Goal: Register for event/course

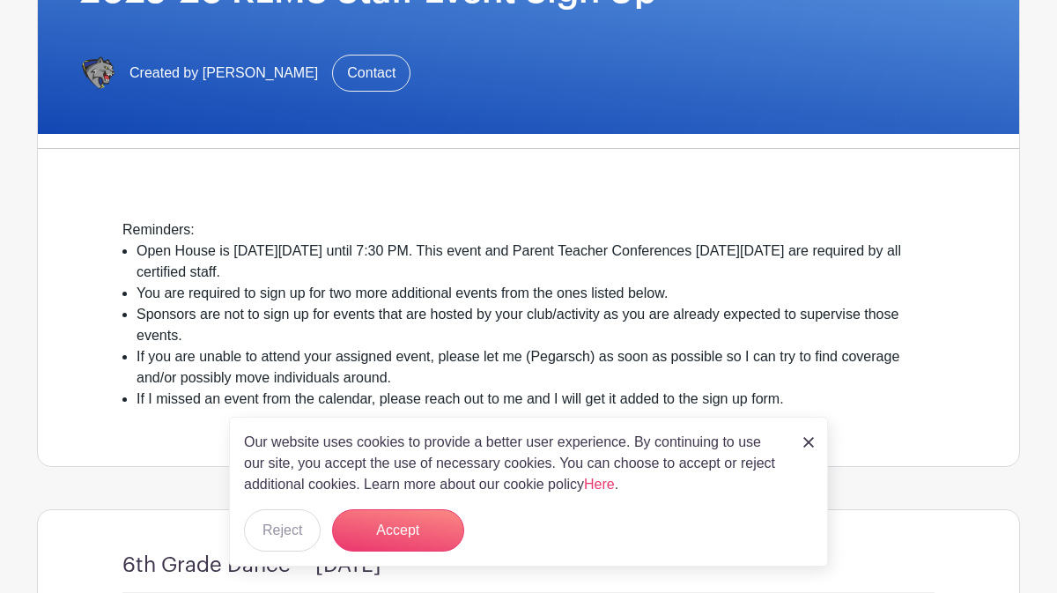
scroll to position [314, 0]
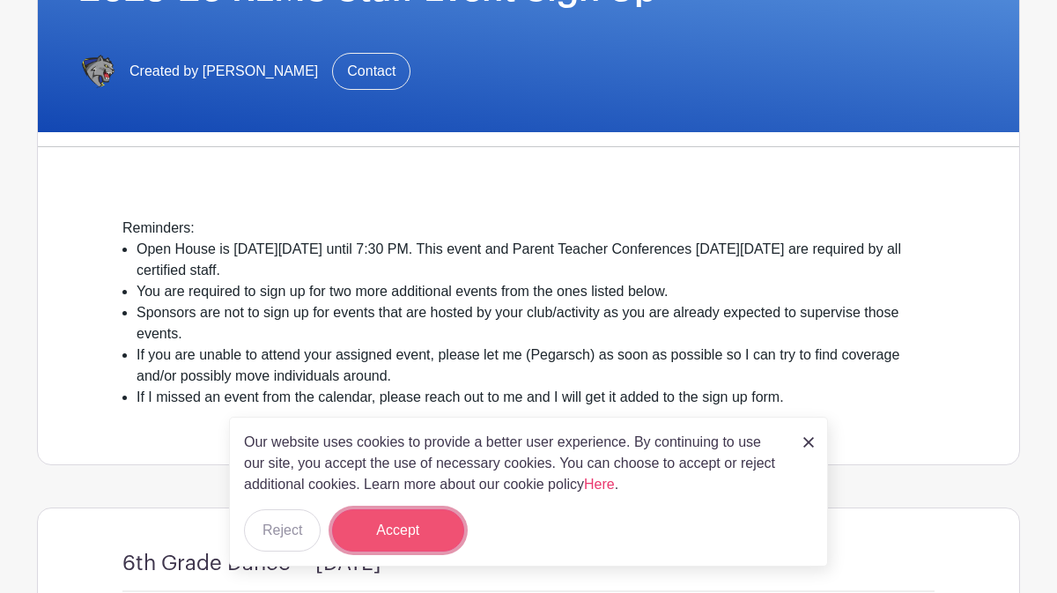
click at [424, 526] on button "Accept" at bounding box center [398, 530] width 132 height 42
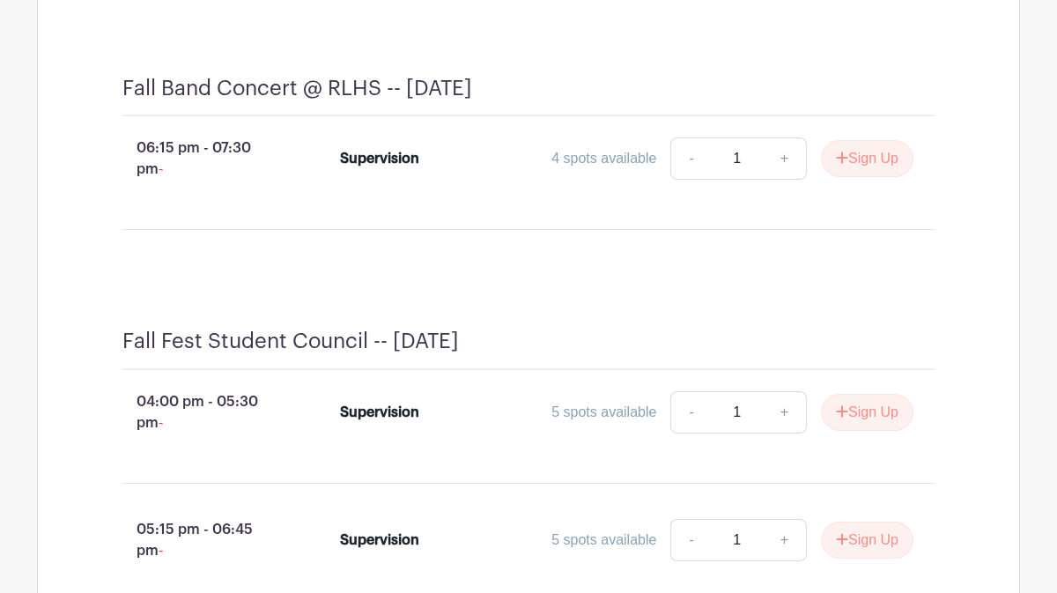
scroll to position [1611, 0]
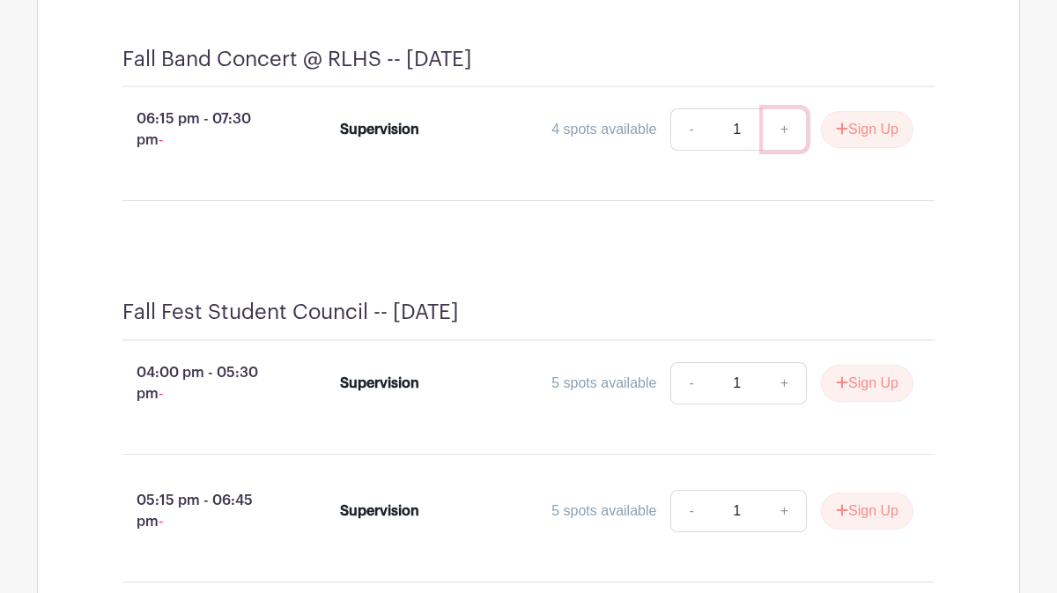
click at [778, 151] on link "+" at bounding box center [785, 129] width 44 height 42
click at [690, 151] on link "-" at bounding box center [690, 129] width 41 height 42
type input "1"
click at [847, 148] on button "Sign Up" at bounding box center [867, 129] width 92 height 37
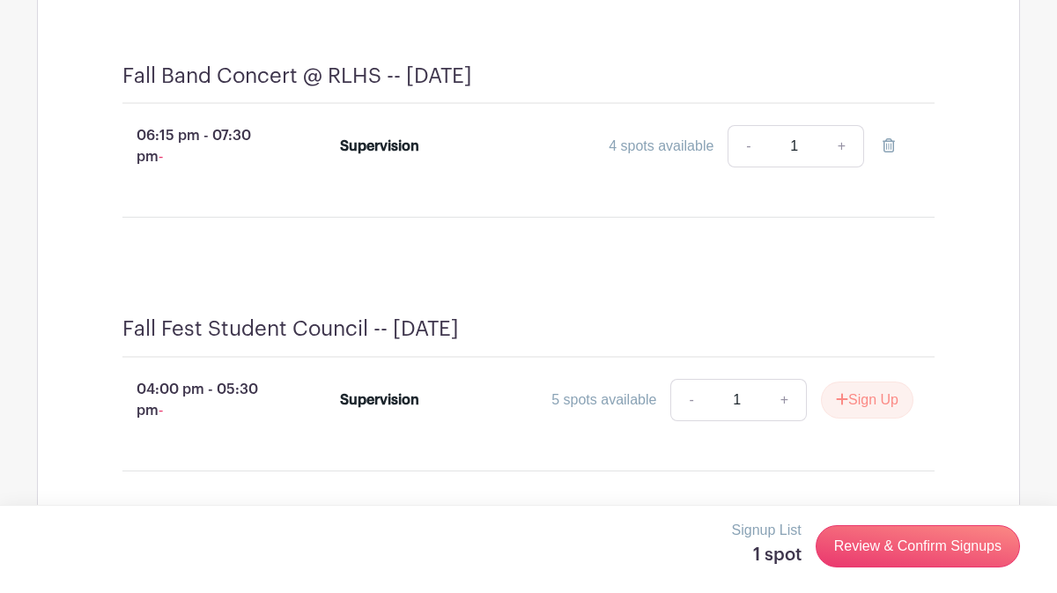
scroll to position [1804, 0]
click at [841, 166] on link "+" at bounding box center [842, 145] width 44 height 42
type input "2"
click at [750, 166] on link "-" at bounding box center [747, 145] width 41 height 42
type input "1"
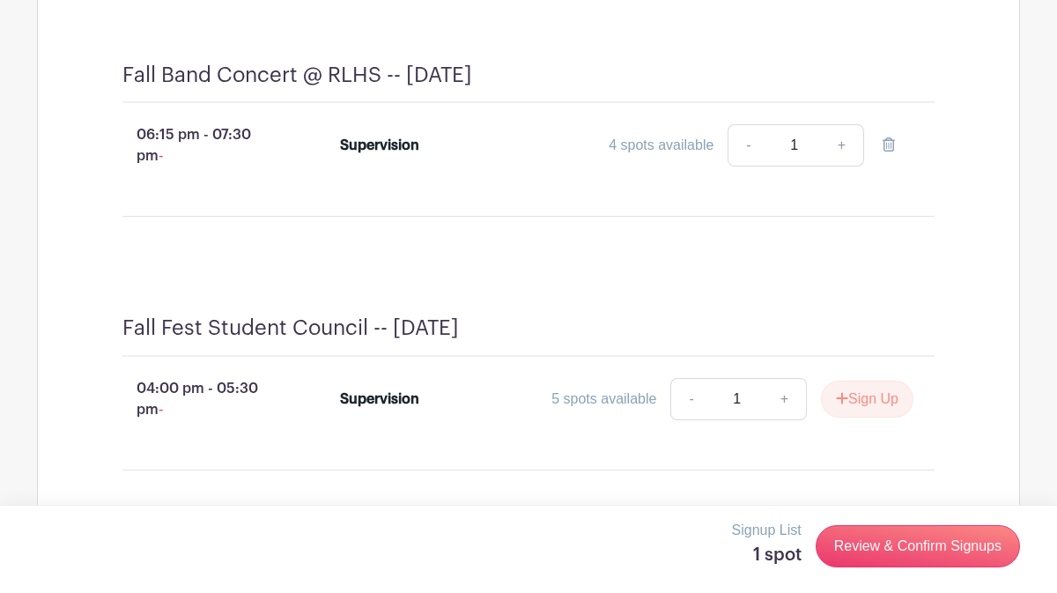
click at [763, 202] on div "06:15 pm - 07:30 pm - Supervision 4 spots available - 1 +" at bounding box center [528, 152] width 897 height 99
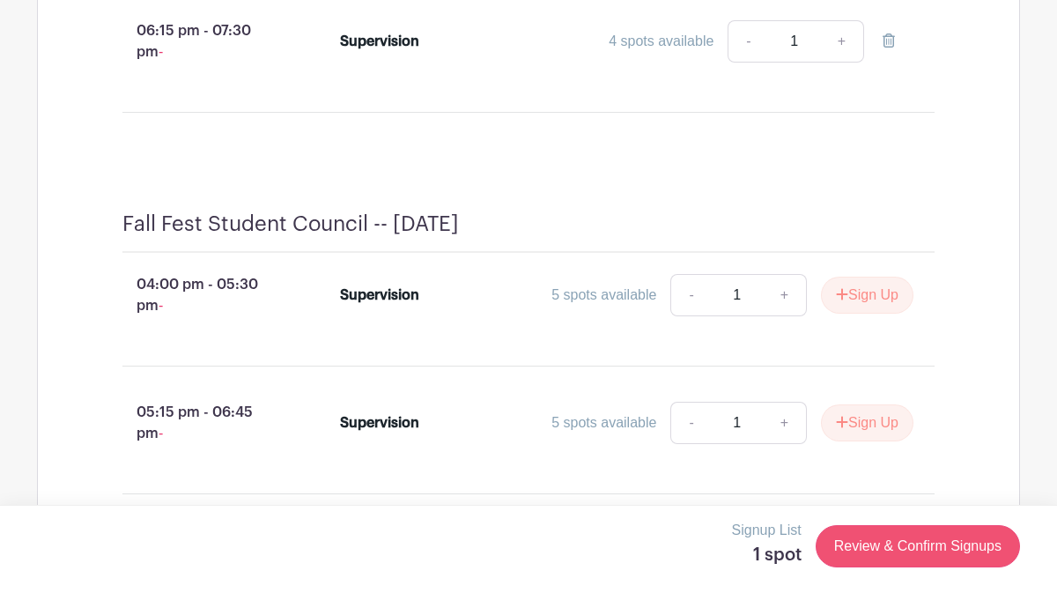
scroll to position [1975, 0]
click at [882, 547] on link "Review & Confirm Signups" at bounding box center [917, 546] width 204 height 42
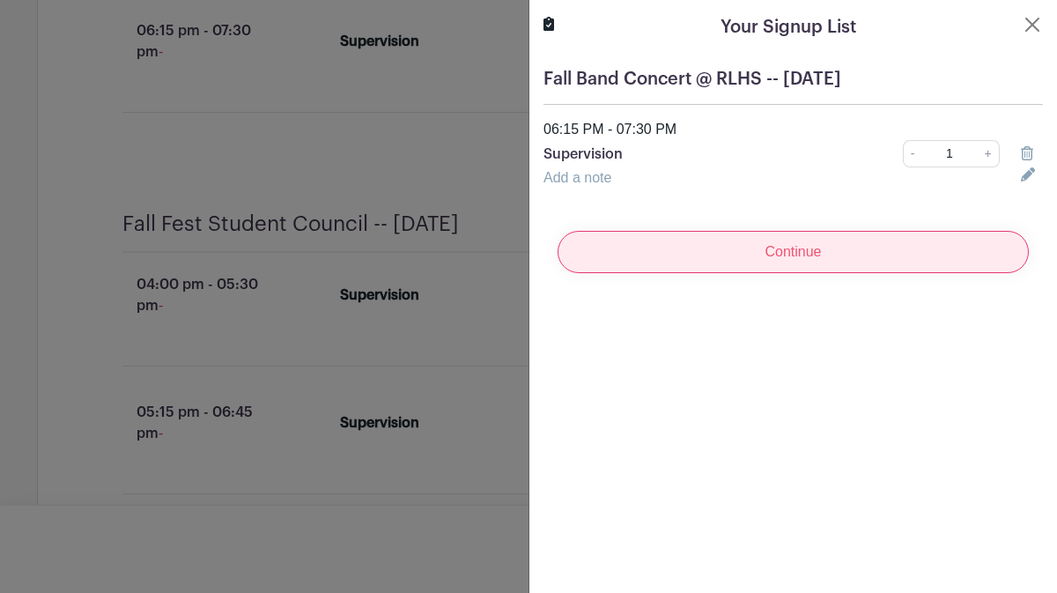
click at [828, 256] on input "Continue" at bounding box center [792, 252] width 471 height 42
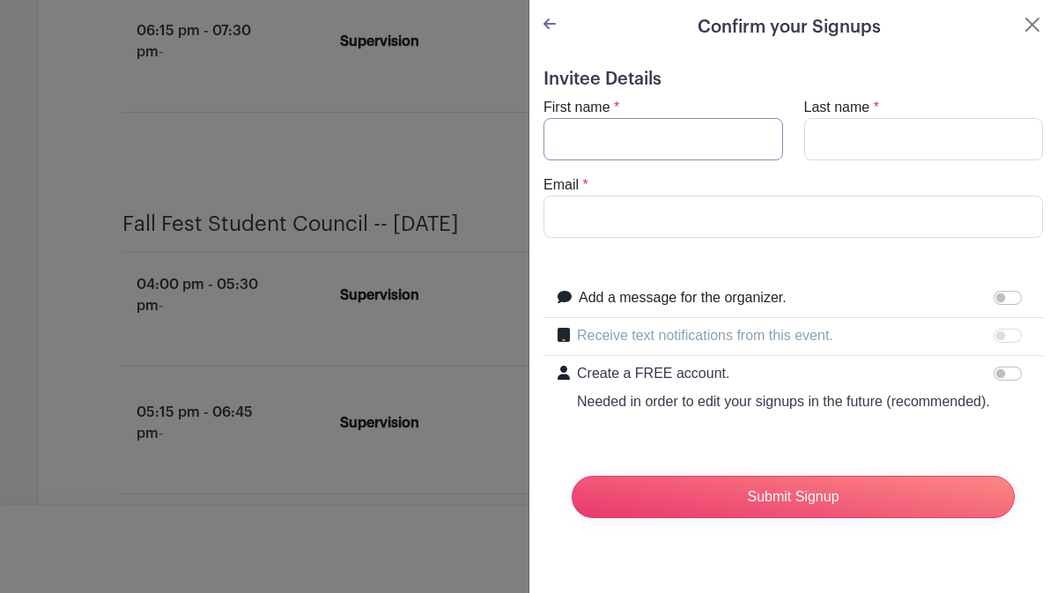
click at [719, 144] on input "First name" at bounding box center [663, 139] width 240 height 42
type input "[PERSON_NAME]"
click at [682, 225] on input "Email" at bounding box center [792, 217] width 499 height 42
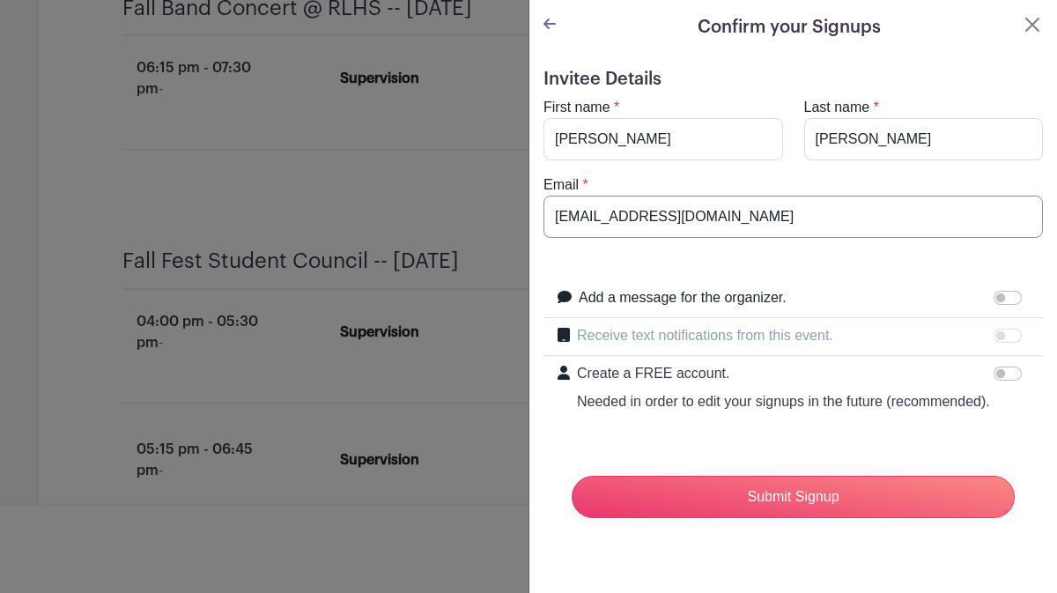
scroll to position [2160, 0]
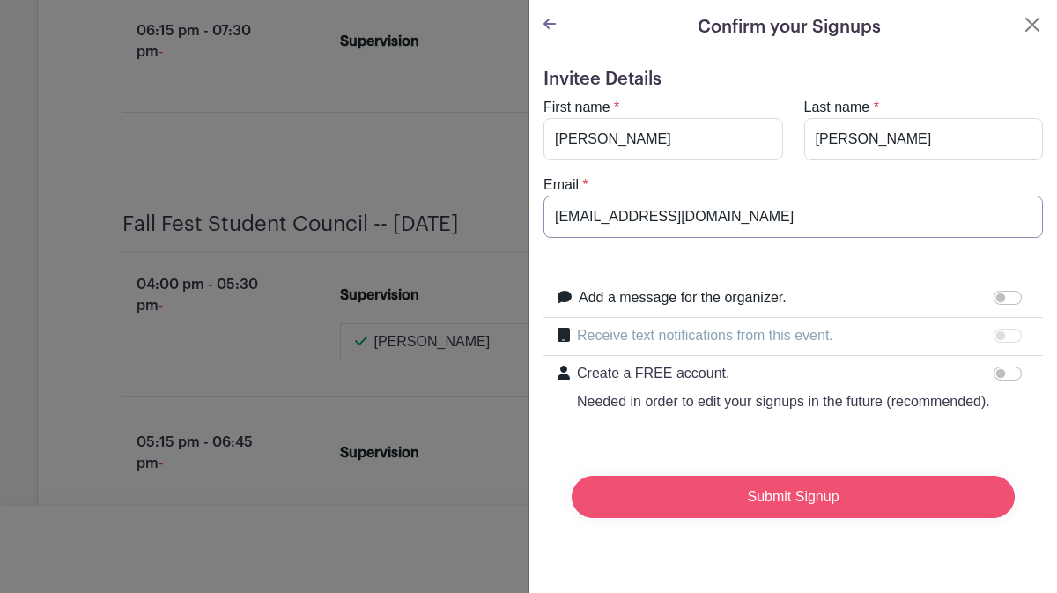
type input "[EMAIL_ADDRESS][DOMAIN_NAME]"
click at [726, 496] on input "Submit Signup" at bounding box center [793, 497] width 443 height 42
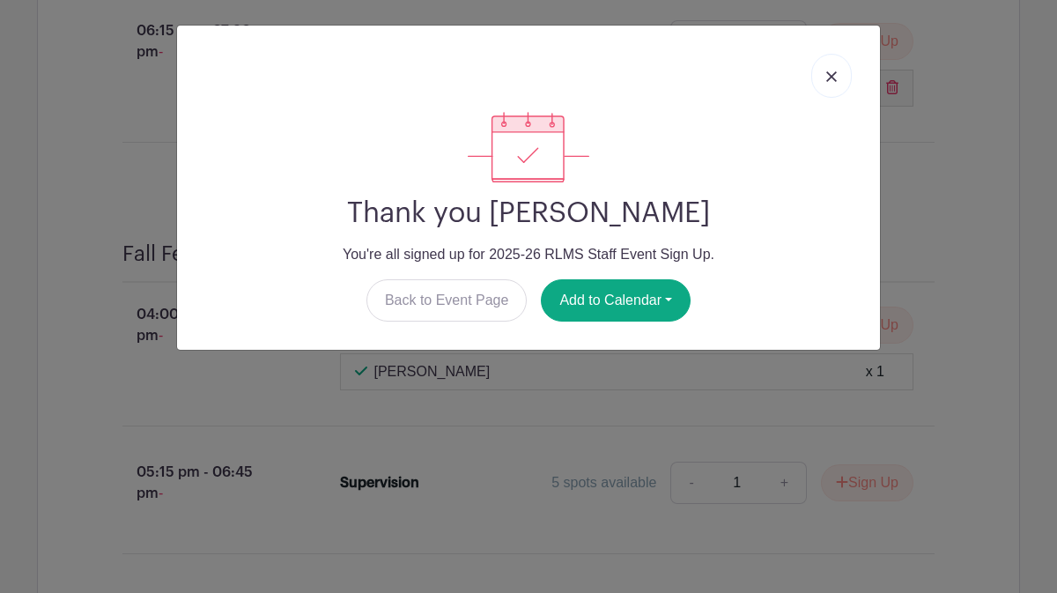
scroll to position [2266, 0]
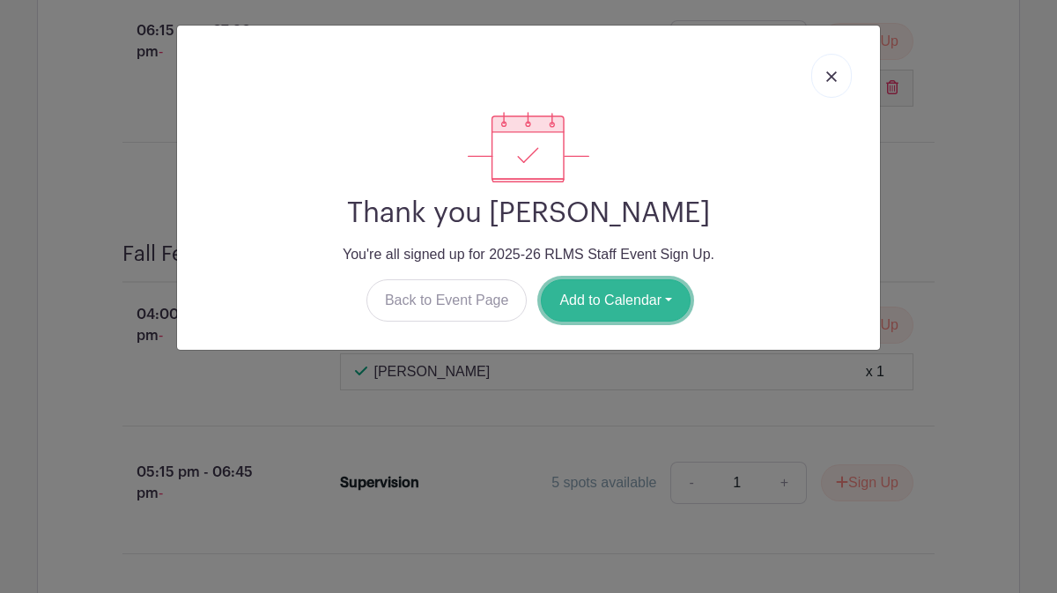
click at [646, 309] on button "Add to Calendar" at bounding box center [616, 300] width 150 height 42
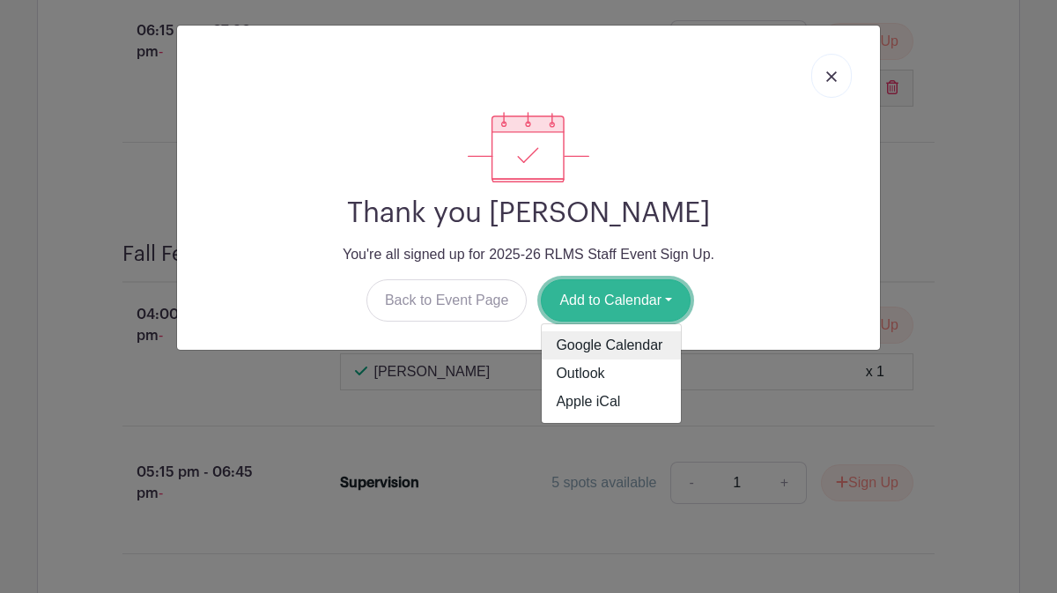
scroll to position [2303, 0]
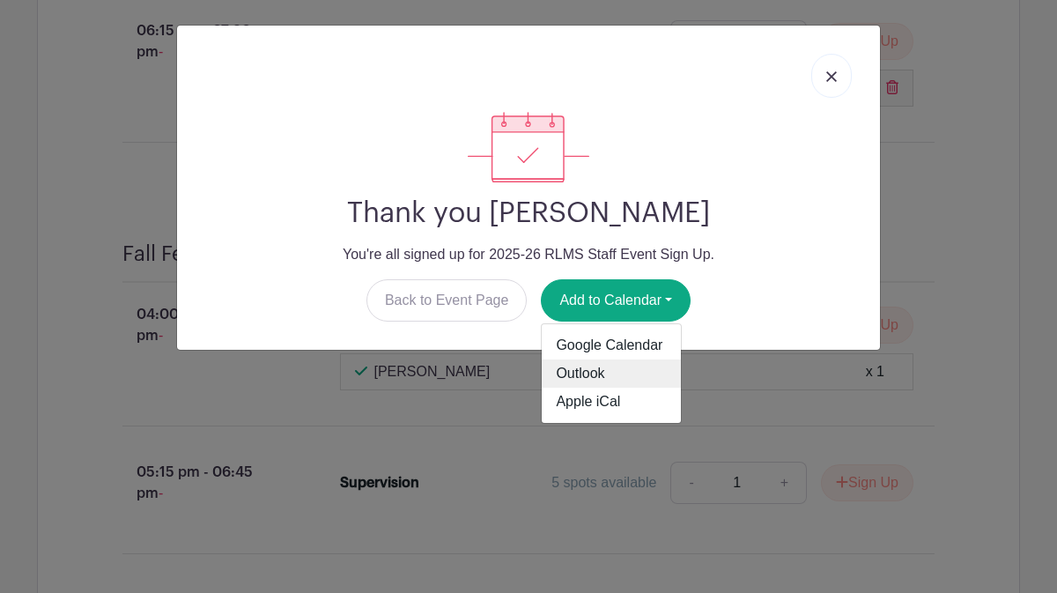
click at [617, 370] on link "Outlook" at bounding box center [611, 373] width 139 height 28
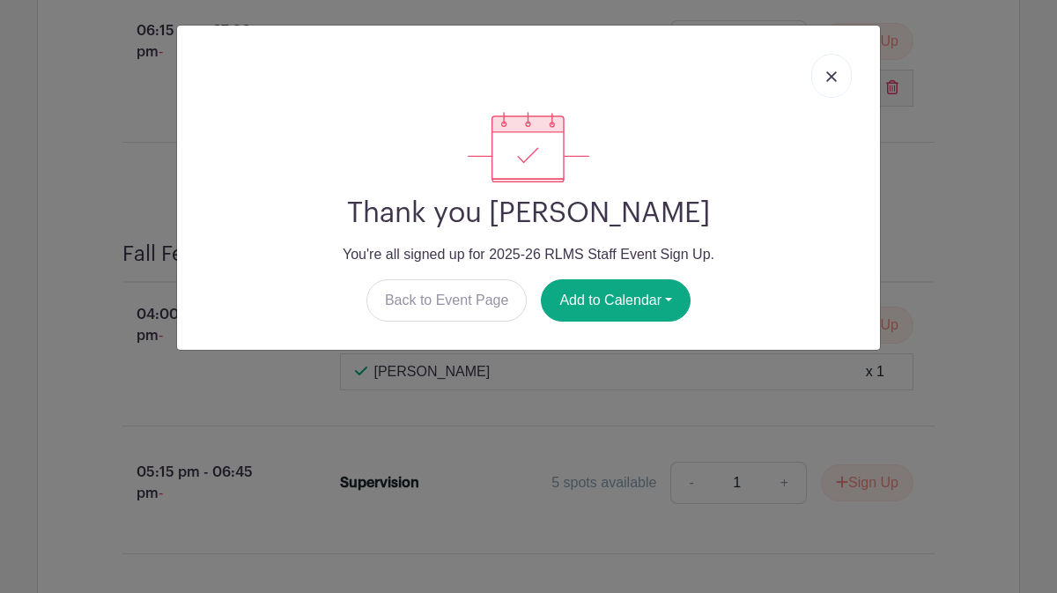
scroll to position [2335, 0]
click at [829, 78] on img at bounding box center [831, 76] width 11 height 11
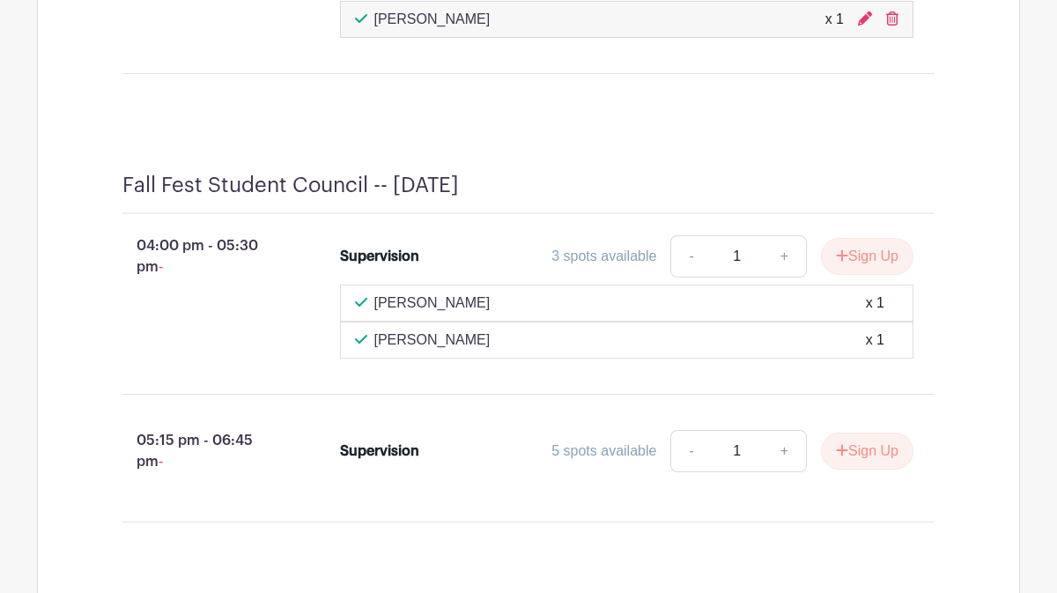
scroll to position [2462, 0]
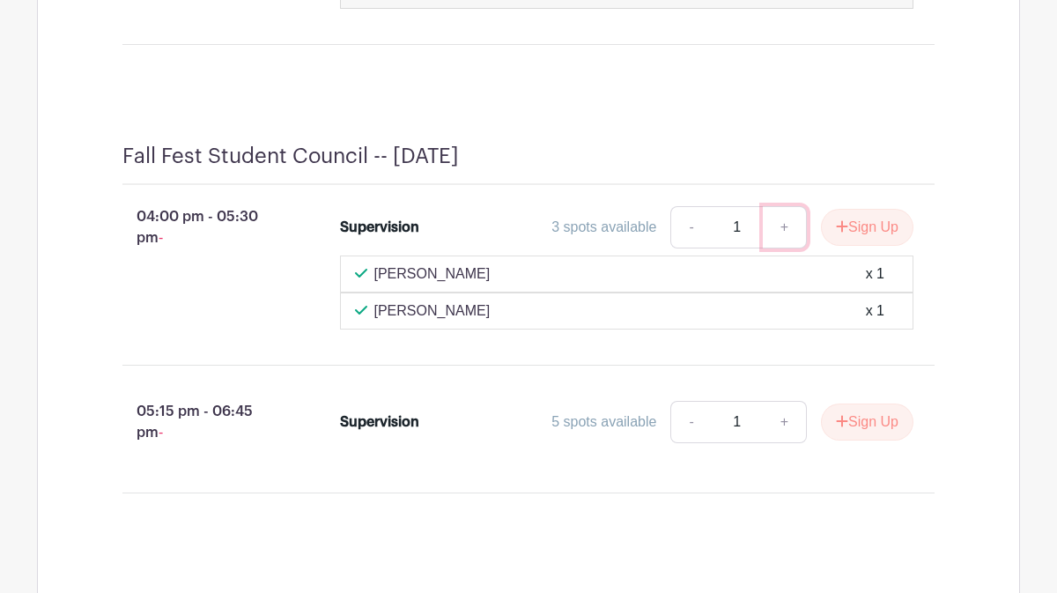
click at [778, 248] on link "+" at bounding box center [785, 227] width 44 height 42
click at [687, 248] on link "-" at bounding box center [690, 227] width 41 height 42
type input "1"
click at [845, 246] on button "Sign Up" at bounding box center [867, 227] width 92 height 37
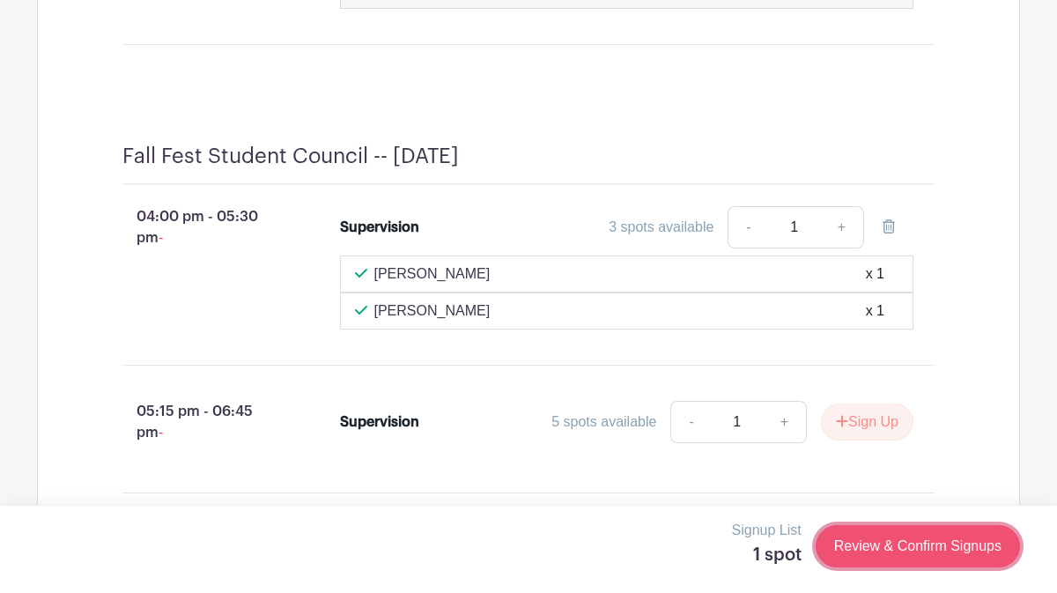
click at [847, 553] on link "Review & Confirm Signups" at bounding box center [917, 546] width 204 height 42
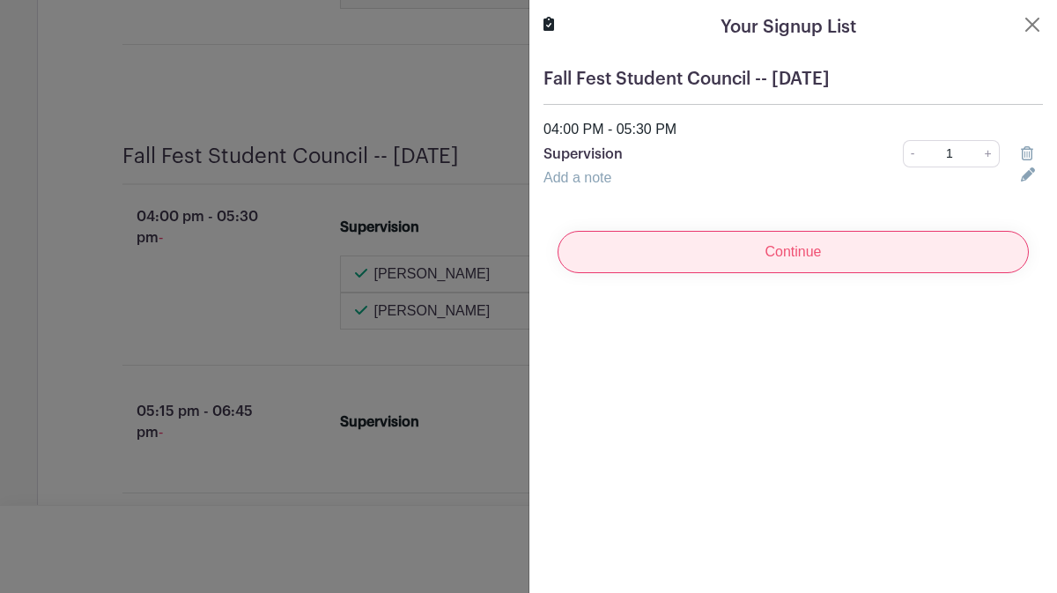
click at [832, 262] on input "Continue" at bounding box center [792, 252] width 471 height 42
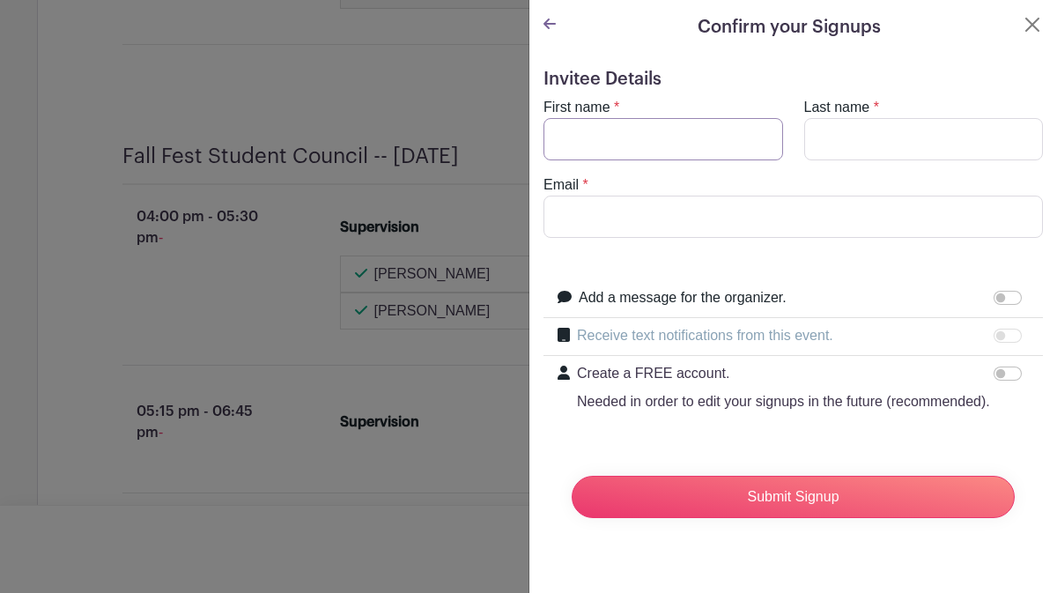
click at [713, 151] on input "First name" at bounding box center [663, 139] width 240 height 42
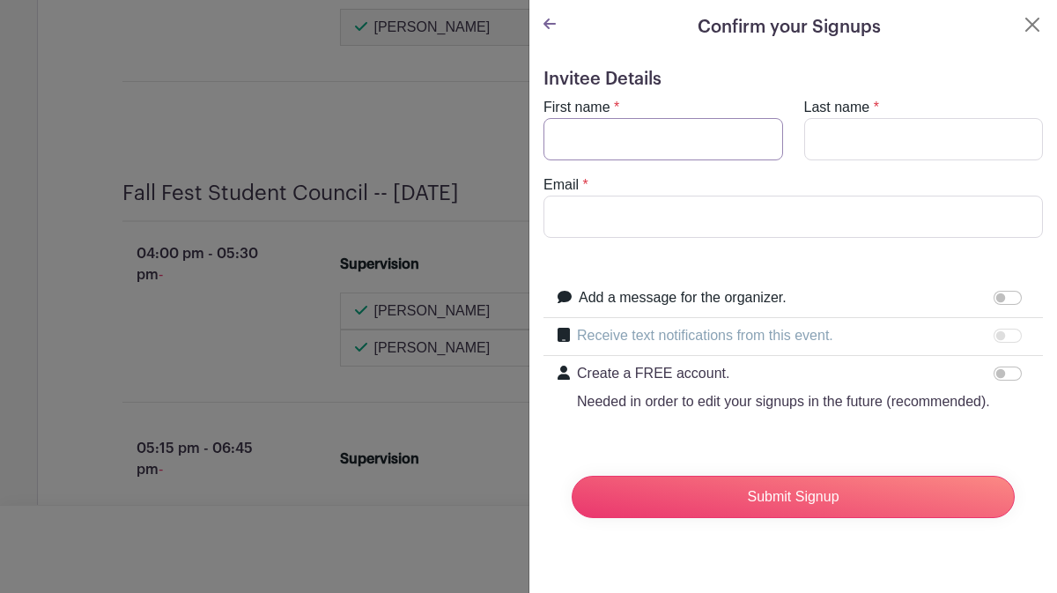
scroll to position [2499, 0]
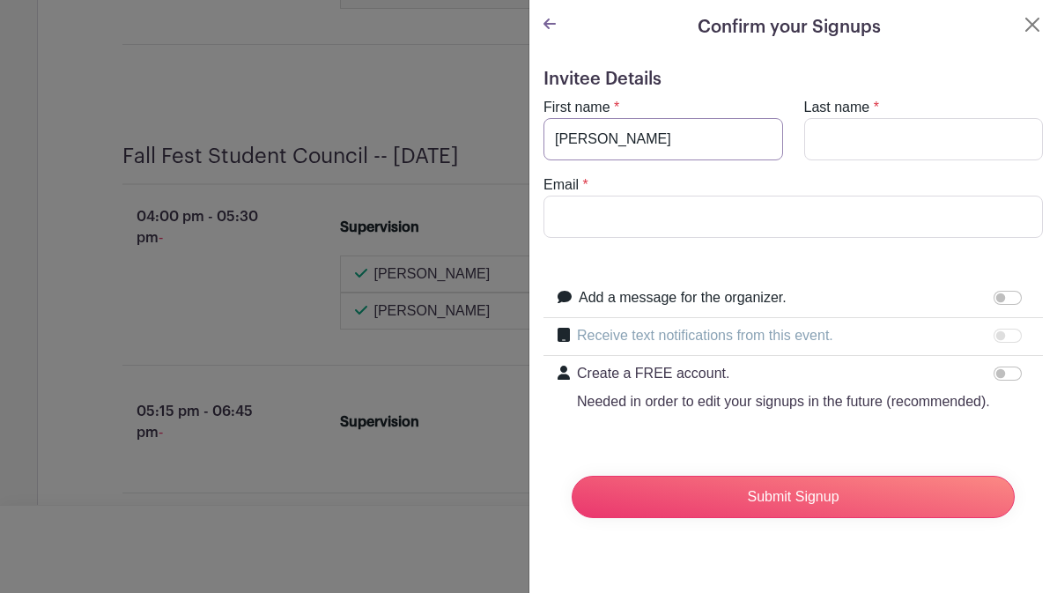
type input "[PERSON_NAME]"
click at [883, 208] on input "Email" at bounding box center [792, 217] width 499 height 42
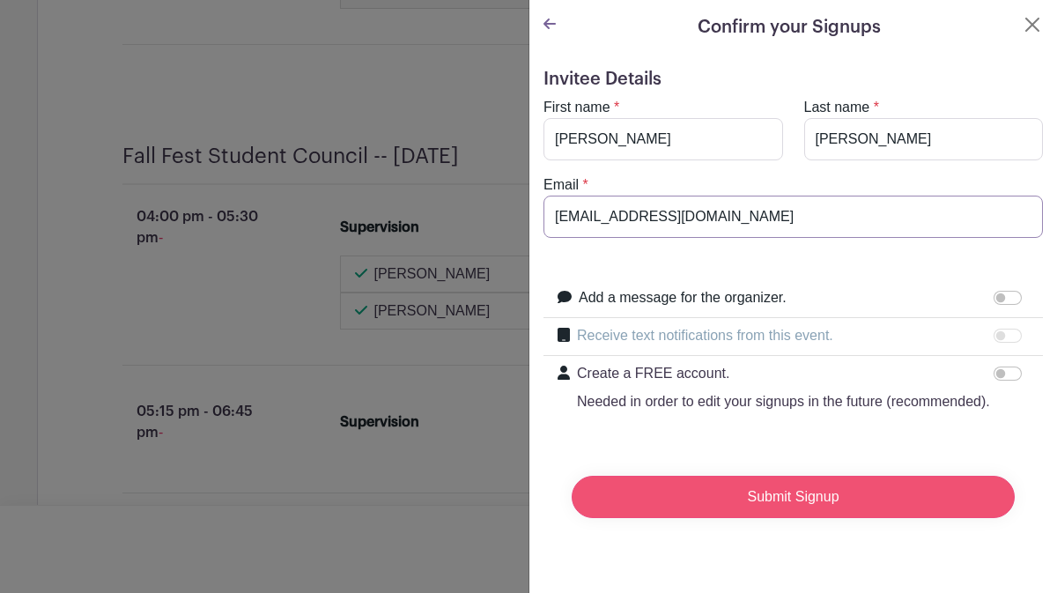
type input "[EMAIL_ADDRESS][DOMAIN_NAME]"
click at [760, 498] on input "Submit Signup" at bounding box center [793, 497] width 443 height 42
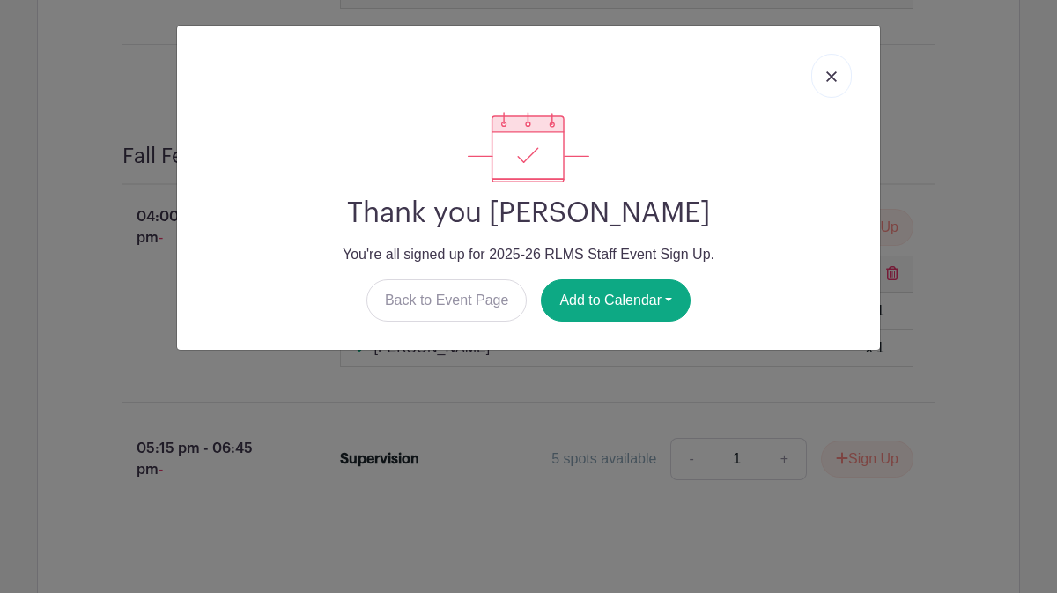
click at [834, 72] on img at bounding box center [831, 76] width 11 height 11
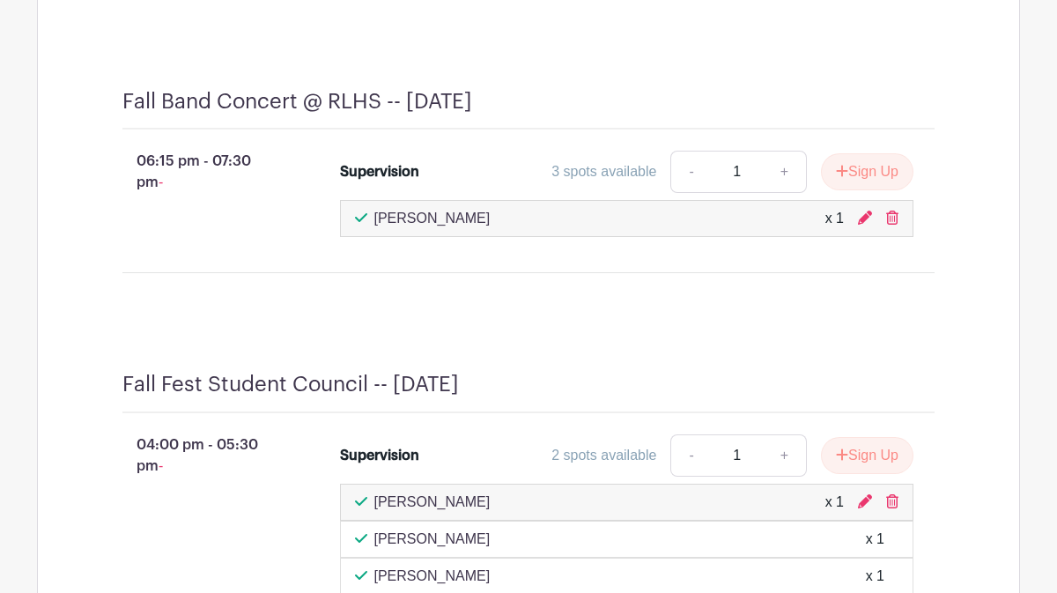
scroll to position [2307, 0]
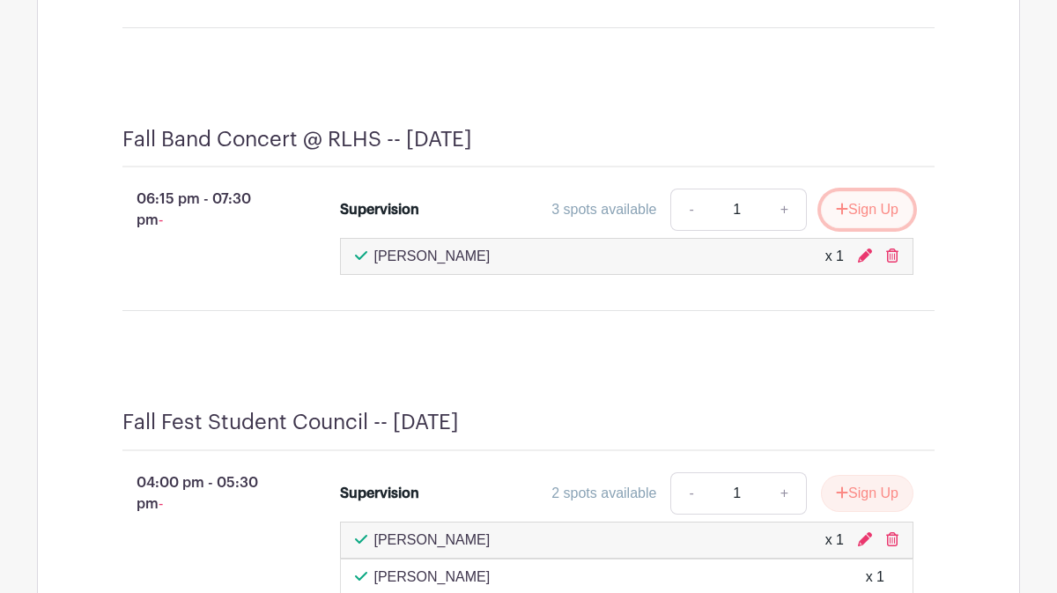
click at [845, 228] on button "Sign Up" at bounding box center [867, 209] width 92 height 37
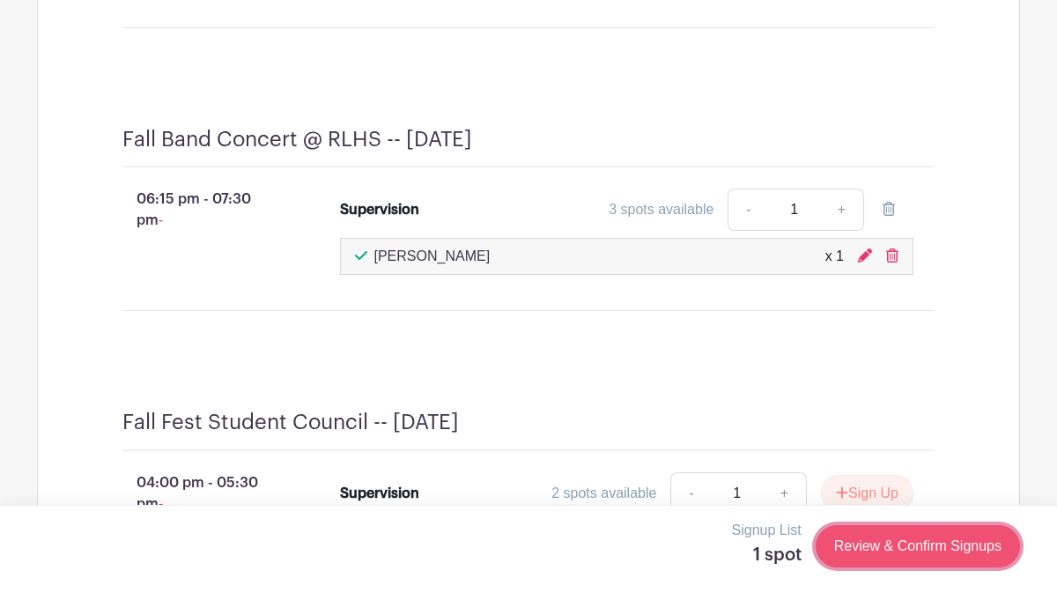
click at [880, 542] on link "Review & Confirm Signups" at bounding box center [917, 546] width 204 height 42
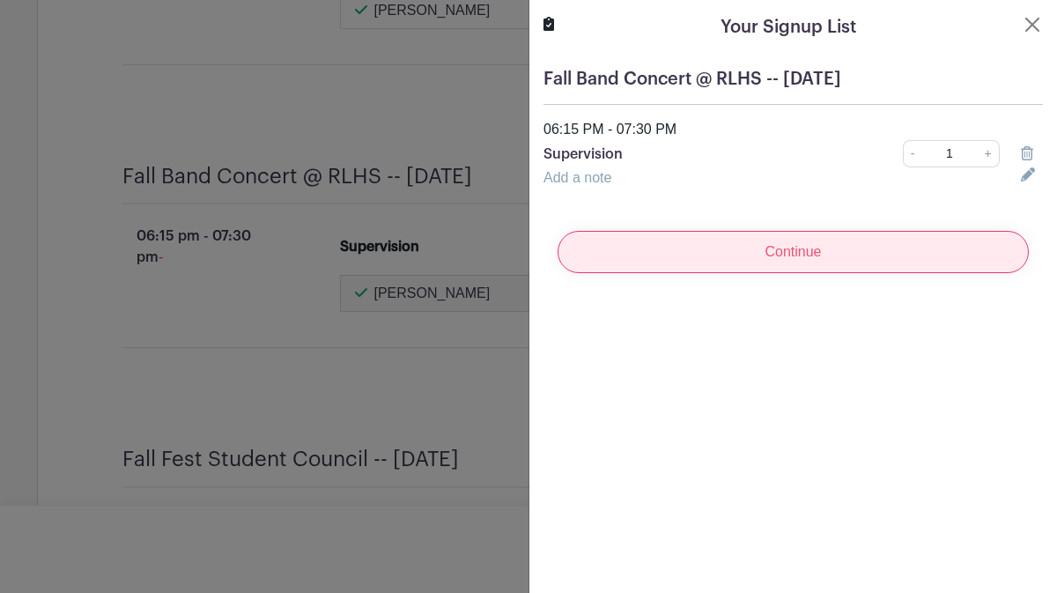
click at [806, 249] on input "Continue" at bounding box center [792, 252] width 471 height 42
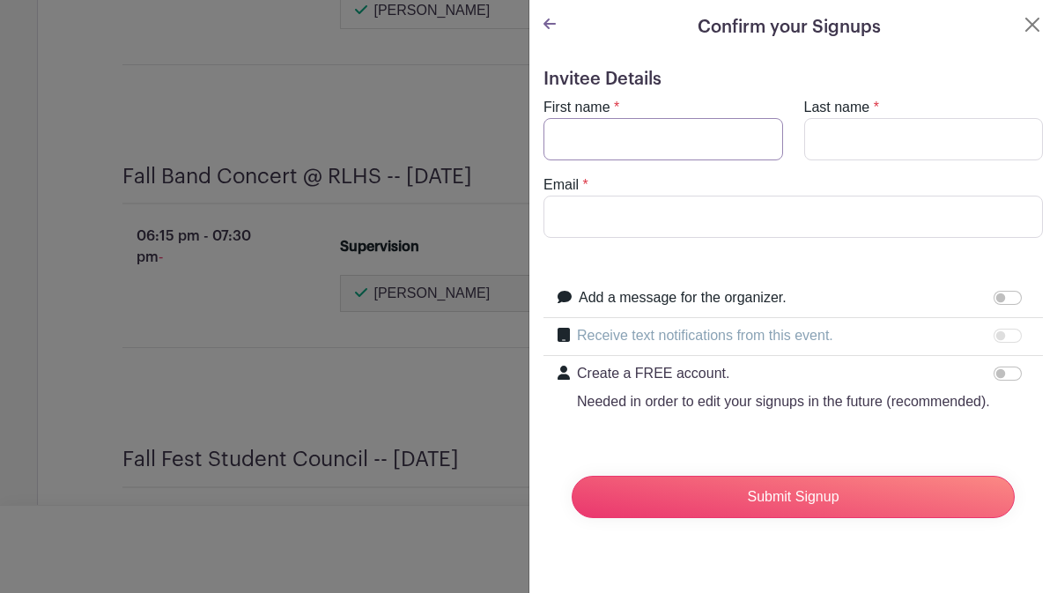
click at [673, 134] on input "First name" at bounding box center [663, 139] width 240 height 42
type input "[PERSON_NAME]"
click at [830, 134] on input "Last name" at bounding box center [924, 139] width 240 height 42
type input "[PERSON_NAME]"
click at [759, 213] on input "Email" at bounding box center [792, 217] width 499 height 42
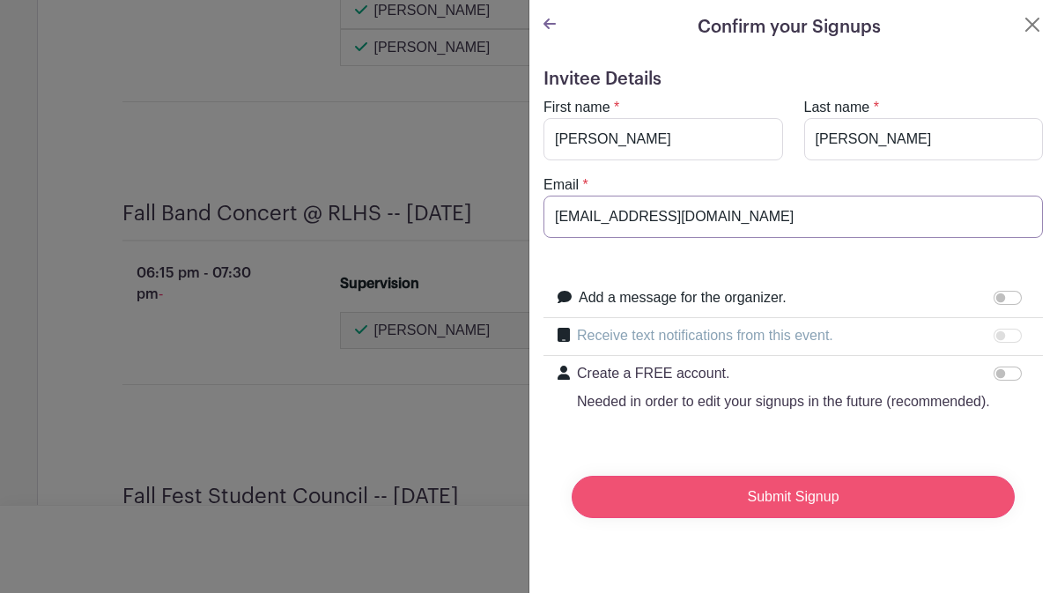
type input "[EMAIL_ADDRESS][DOMAIN_NAME]"
click at [791, 501] on input "Submit Signup" at bounding box center [793, 497] width 443 height 42
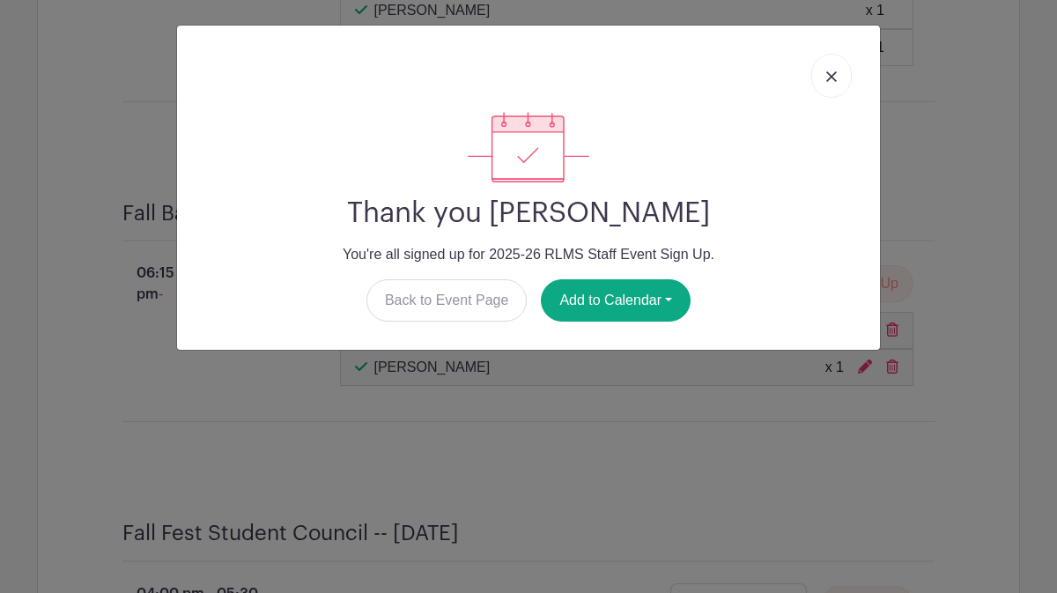
click at [831, 72] on img at bounding box center [831, 76] width 11 height 11
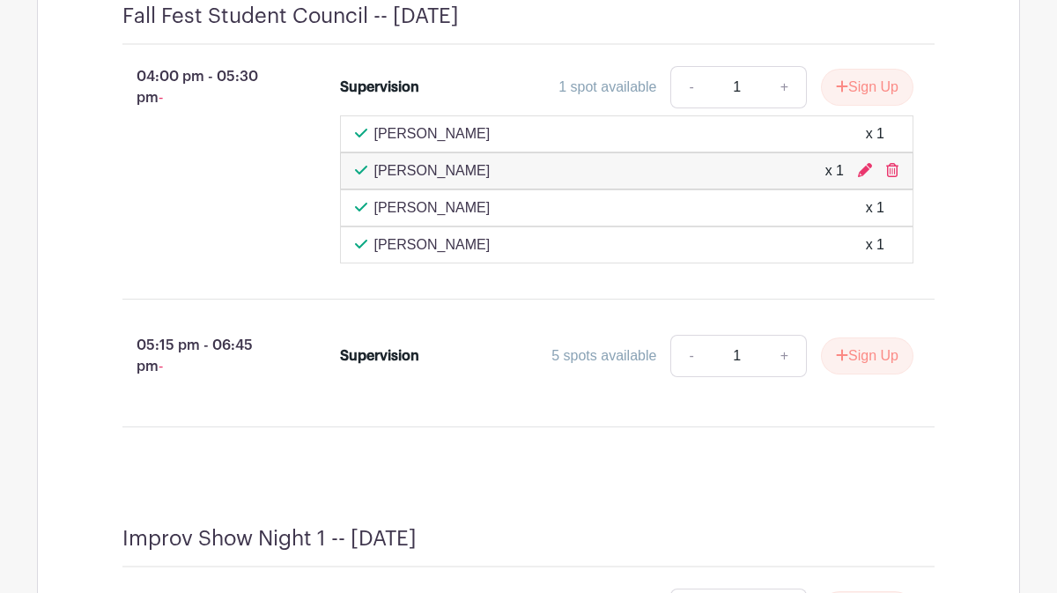
scroll to position [2834, 0]
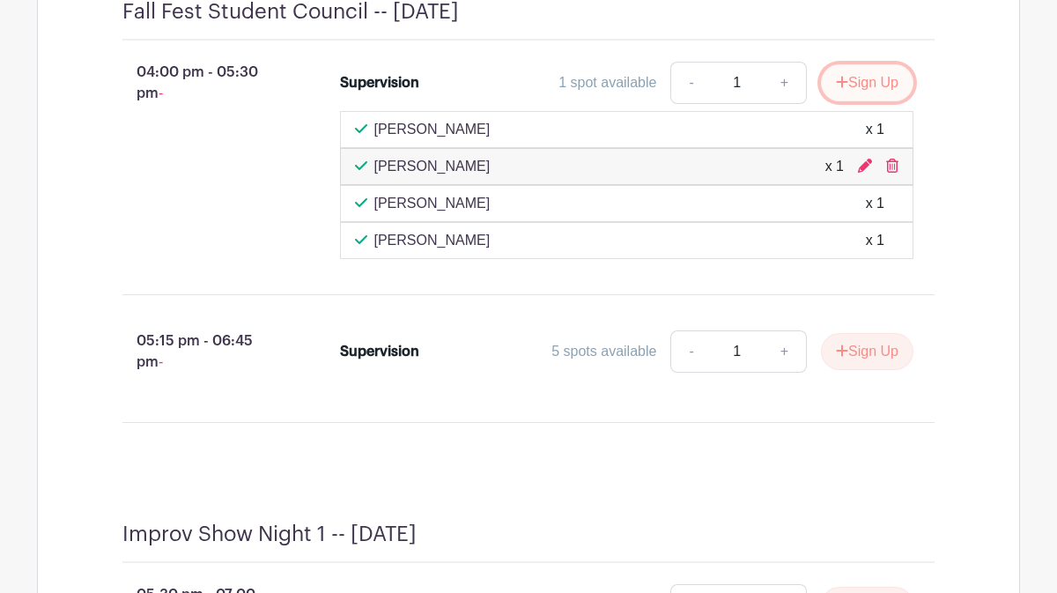
click at [882, 101] on button "Sign Up" at bounding box center [867, 82] width 92 height 37
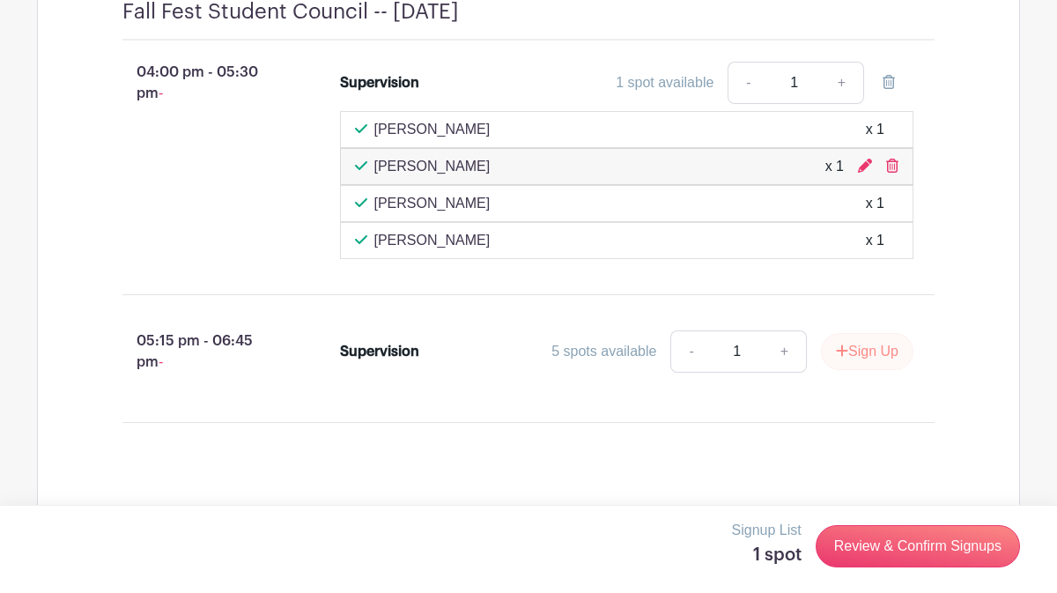
scroll to position [2871, 0]
click at [843, 370] on button "Sign Up" at bounding box center [867, 351] width 92 height 37
click at [841, 104] on link "+" at bounding box center [842, 83] width 44 height 42
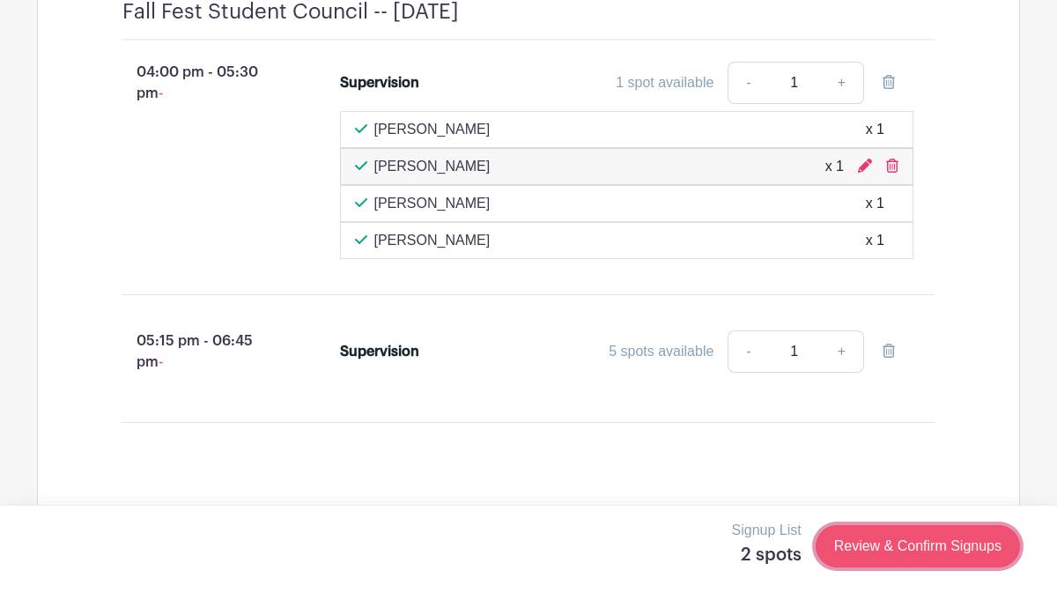
click at [936, 542] on link "Review & Confirm Signups" at bounding box center [917, 546] width 204 height 42
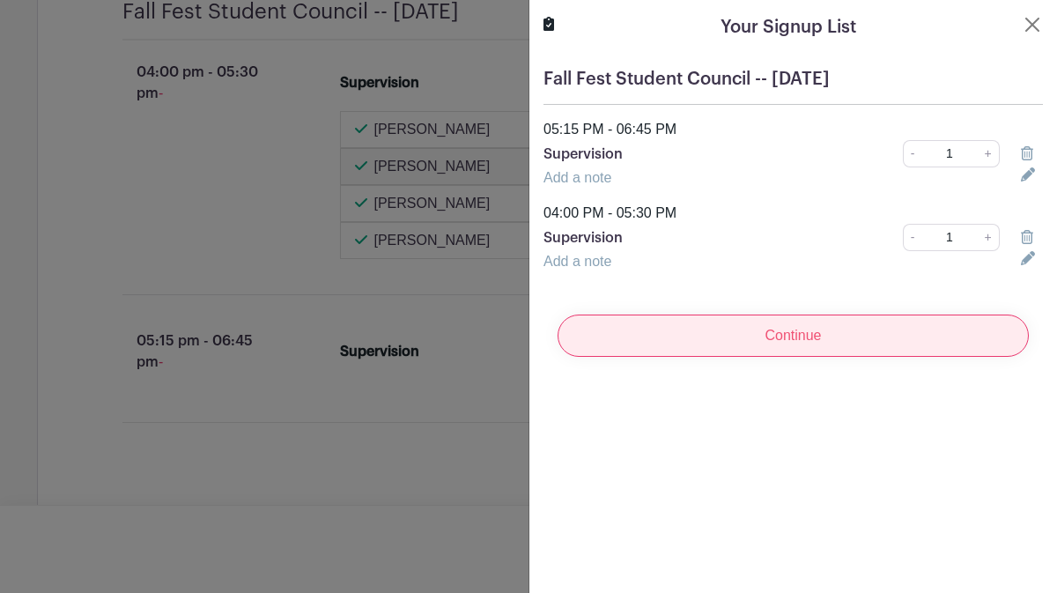
click at [836, 343] on input "Continue" at bounding box center [792, 335] width 471 height 42
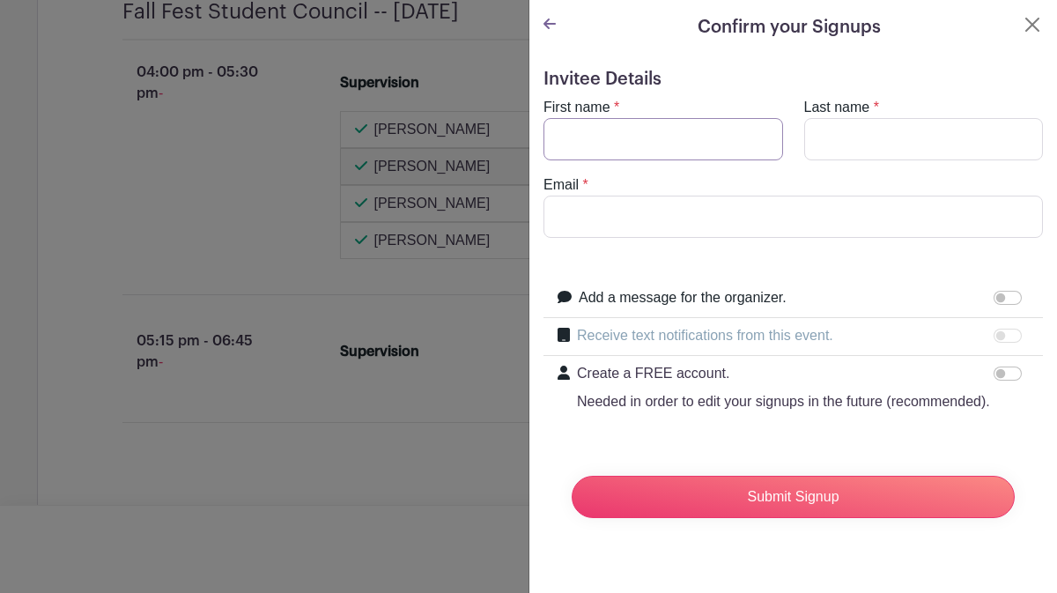
click at [720, 139] on input "First name" at bounding box center [663, 139] width 240 height 42
type input "[PERSON_NAME]"
click at [858, 129] on input "Last name" at bounding box center [924, 139] width 240 height 42
type input "[PERSON_NAME]"
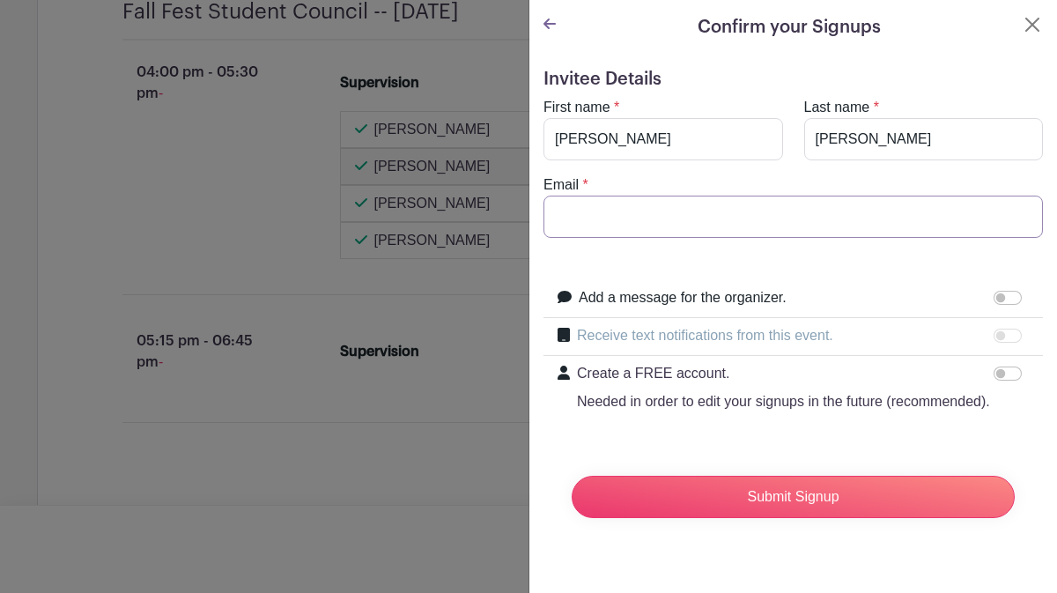
click at [874, 219] on input "Email" at bounding box center [792, 217] width 499 height 42
type input "s"
type input "[EMAIL_ADDRESS][DOMAIN_NAME]"
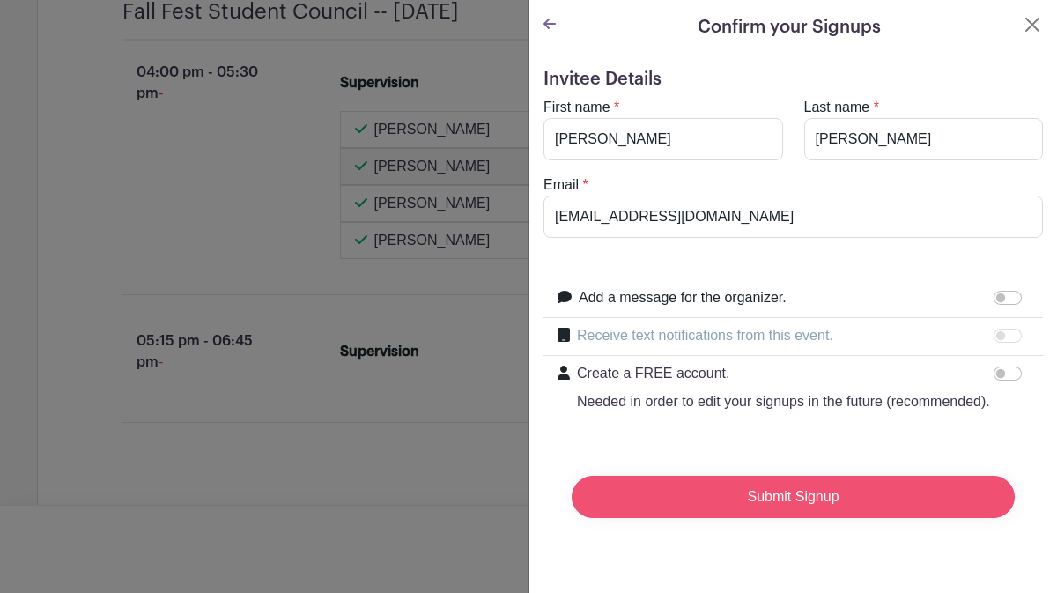
click at [729, 515] on input "Submit Signup" at bounding box center [793, 497] width 443 height 42
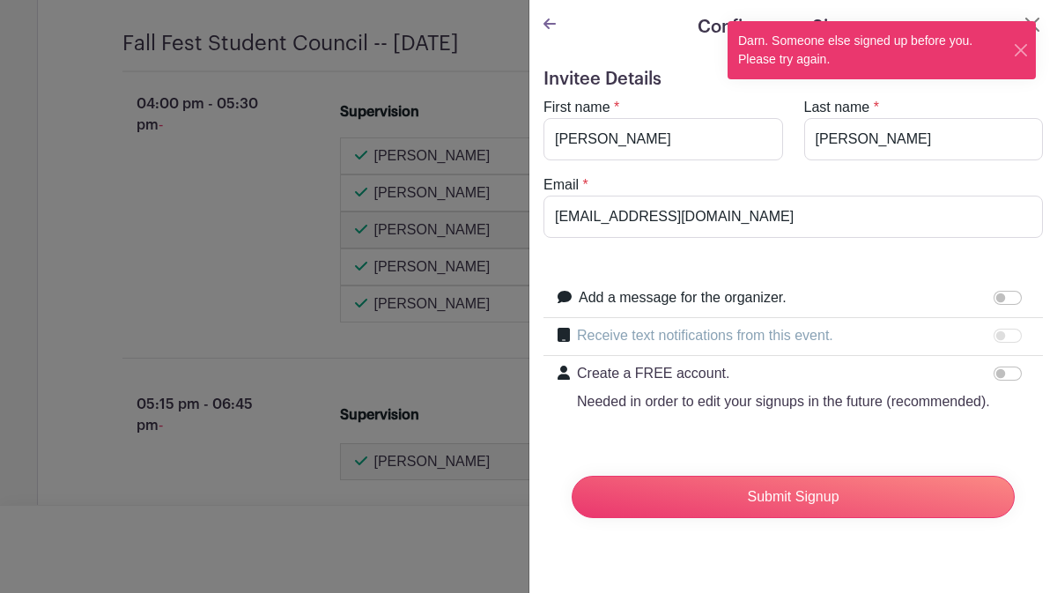
scroll to position [2945, 0]
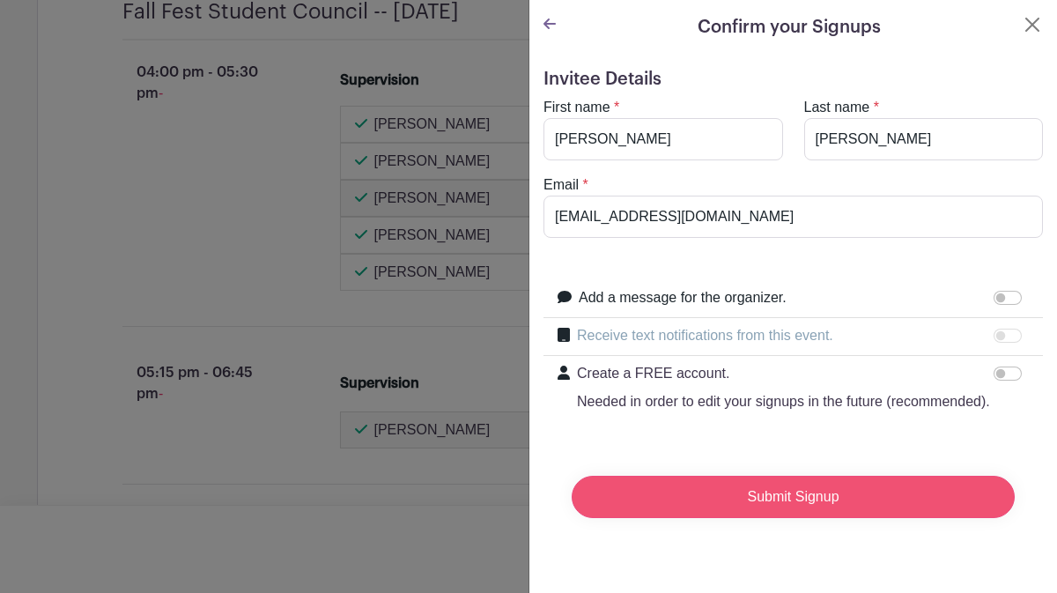
click at [725, 498] on input "Submit Signup" at bounding box center [793, 497] width 443 height 42
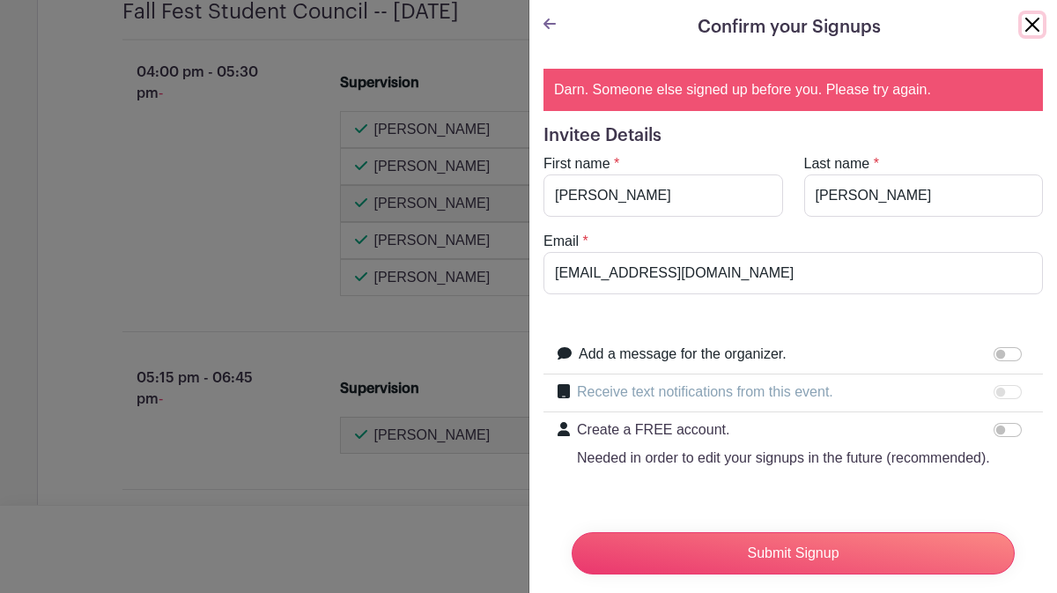
click at [1031, 19] on button "Close" at bounding box center [1032, 24] width 21 height 21
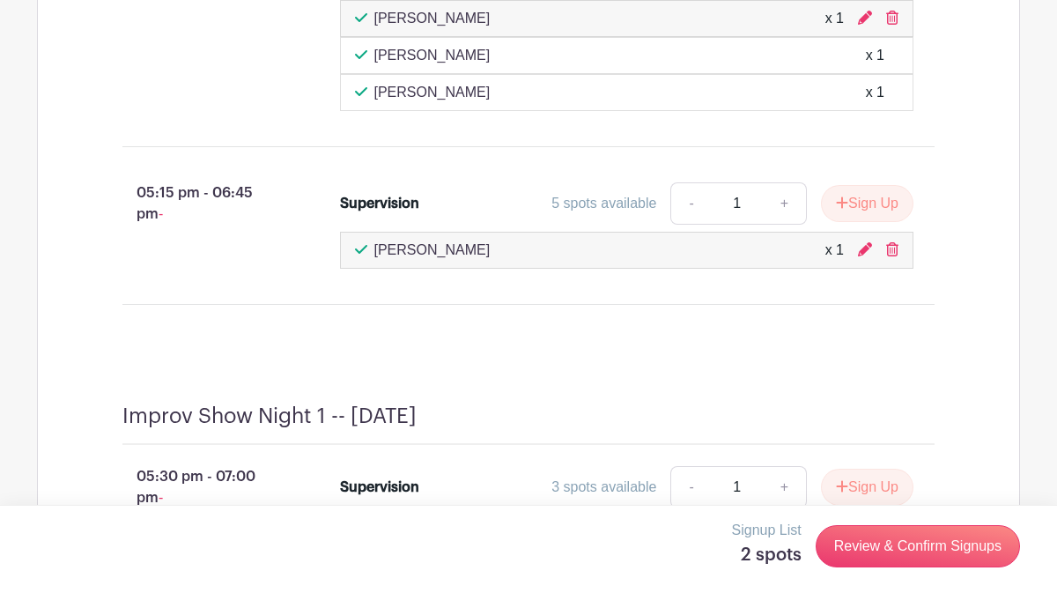
scroll to position [3132, 0]
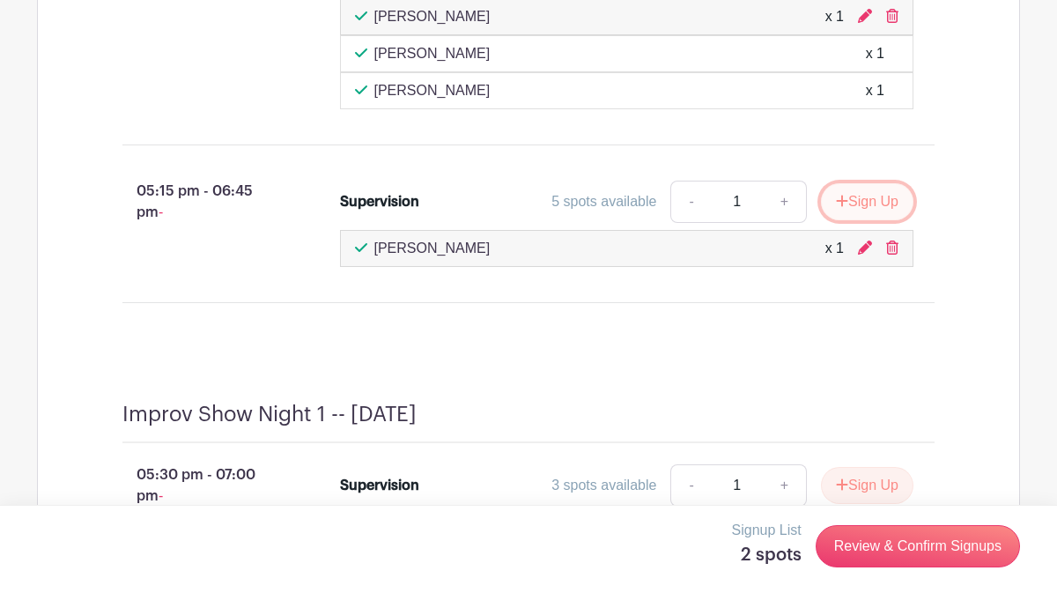
click at [852, 220] on button "Sign Up" at bounding box center [867, 201] width 92 height 37
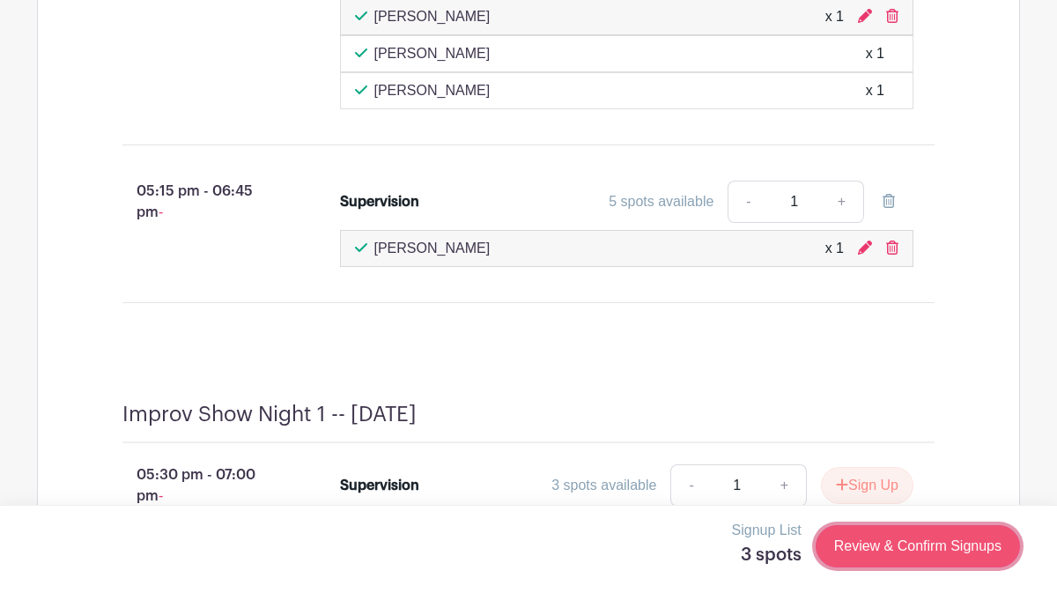
click at [874, 550] on link "Review & Confirm Signups" at bounding box center [917, 546] width 204 height 42
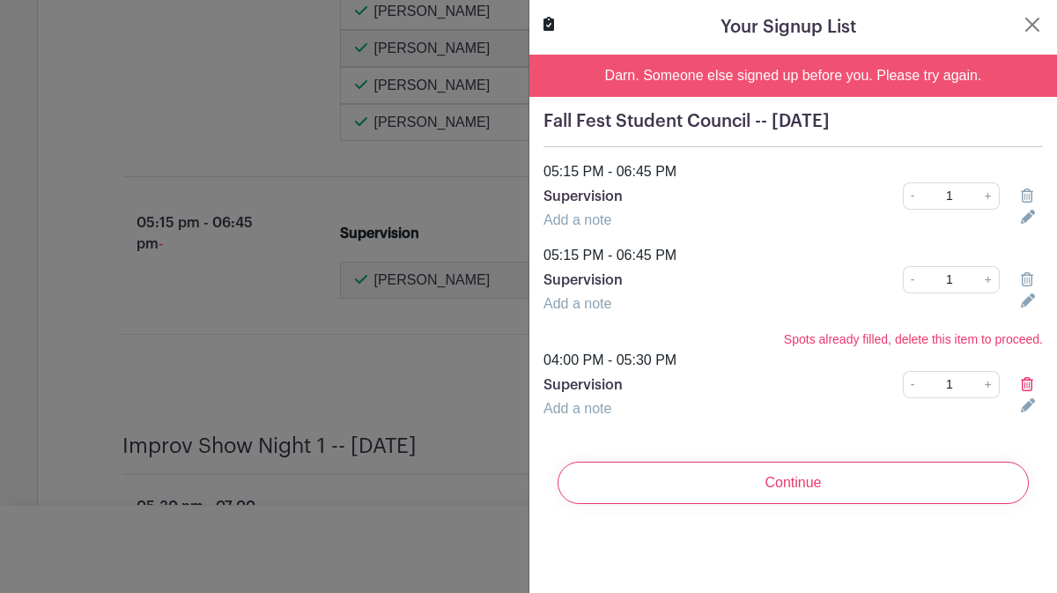
scroll to position [3163, 0]
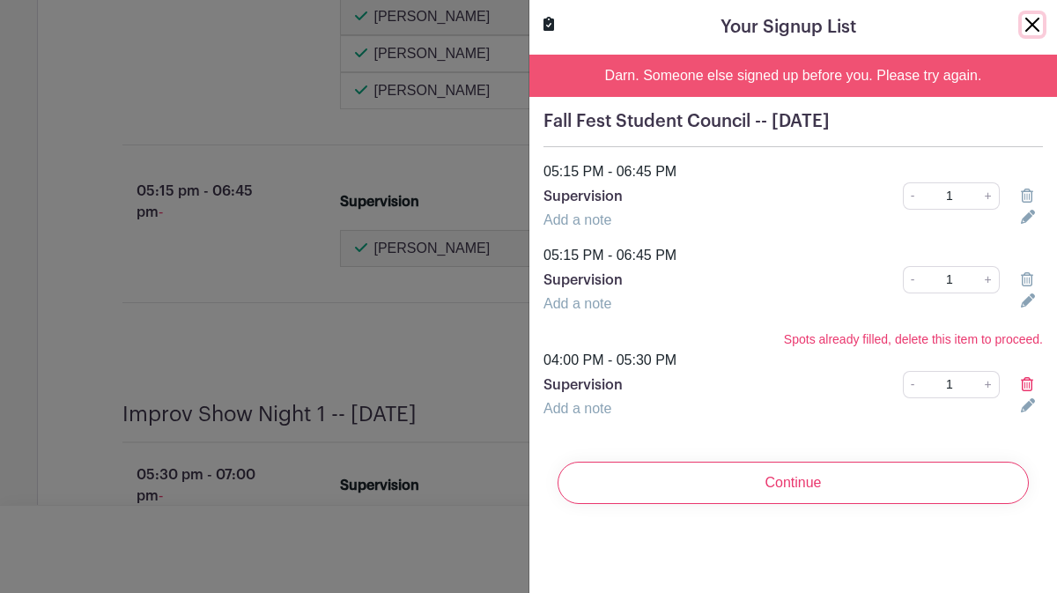
click at [1029, 27] on button "Close" at bounding box center [1032, 24] width 21 height 21
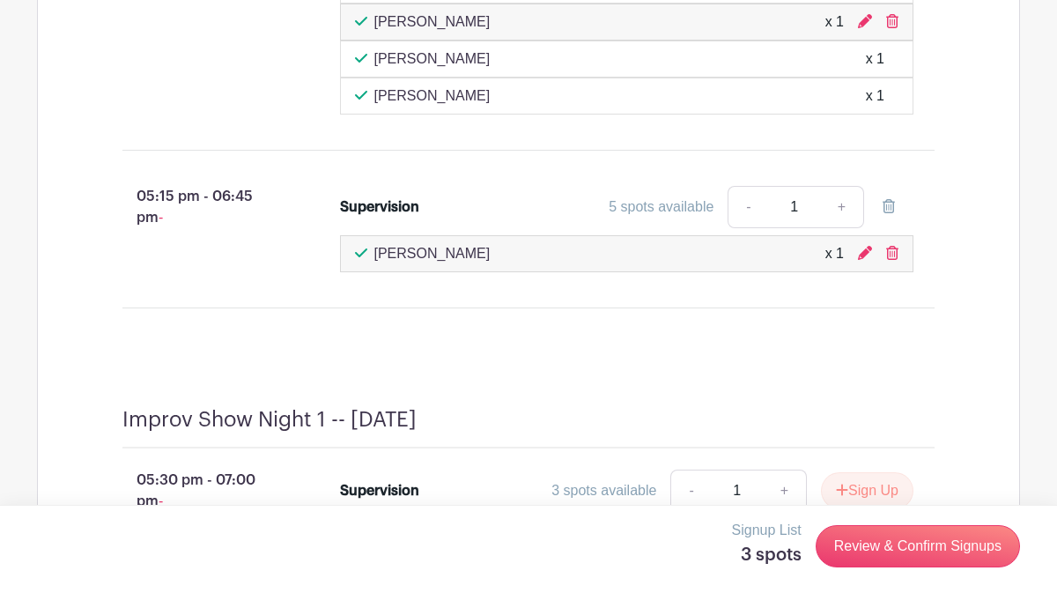
scroll to position [3160, 0]
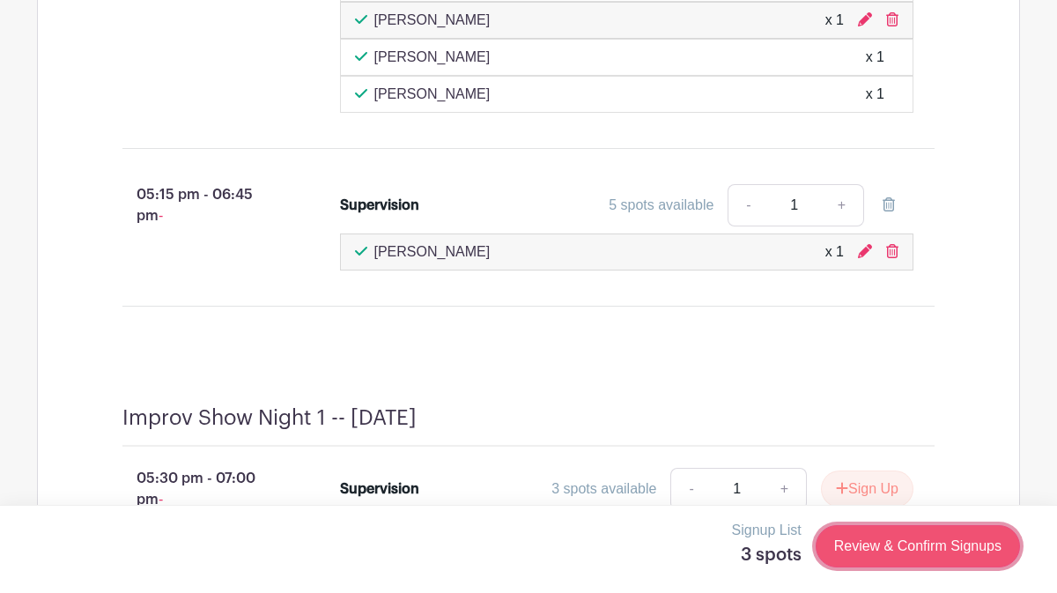
click at [853, 541] on link "Review & Confirm Signups" at bounding box center [917, 546] width 204 height 42
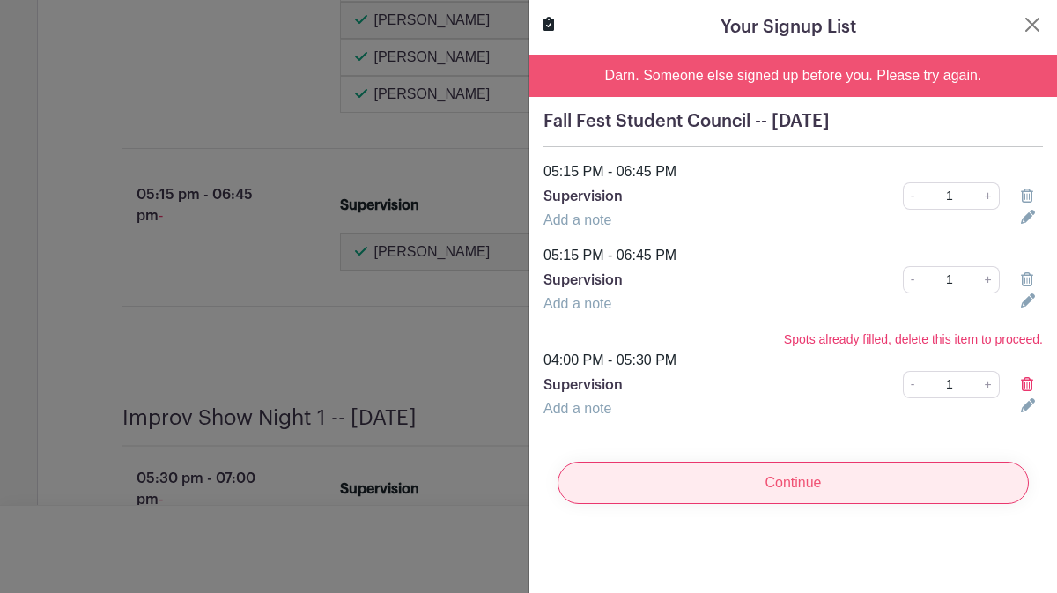
click at [842, 487] on input "Continue" at bounding box center [792, 482] width 471 height 42
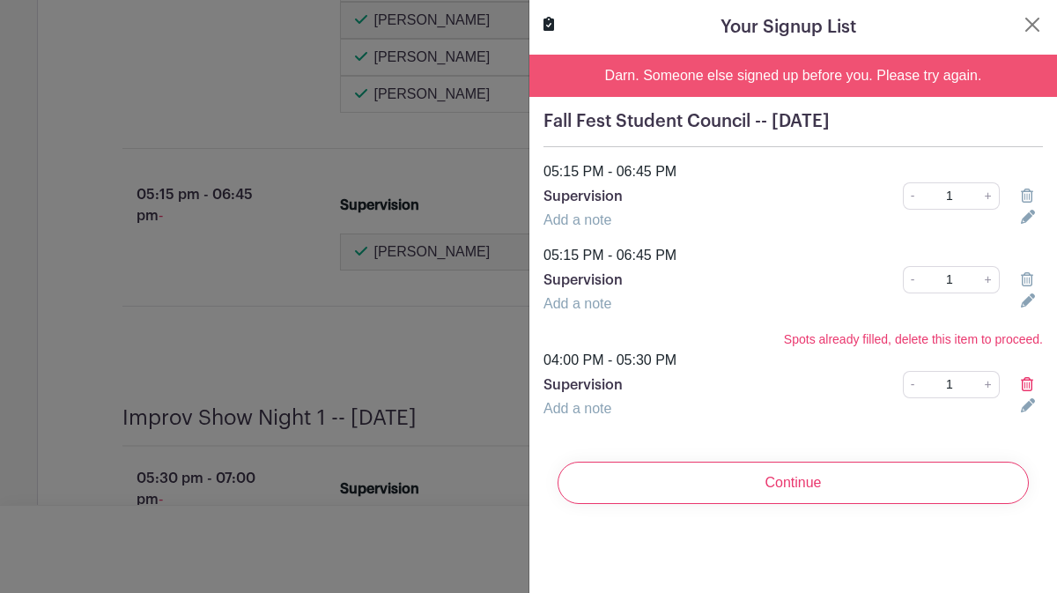
click at [823, 427] on div "Fall Fest Student Council -- [DATE] 05:15 PM - 06:45 PM Supervision - 1 + Add a…" at bounding box center [793, 265] width 528 height 336
click at [1025, 25] on button "Close" at bounding box center [1032, 24] width 21 height 21
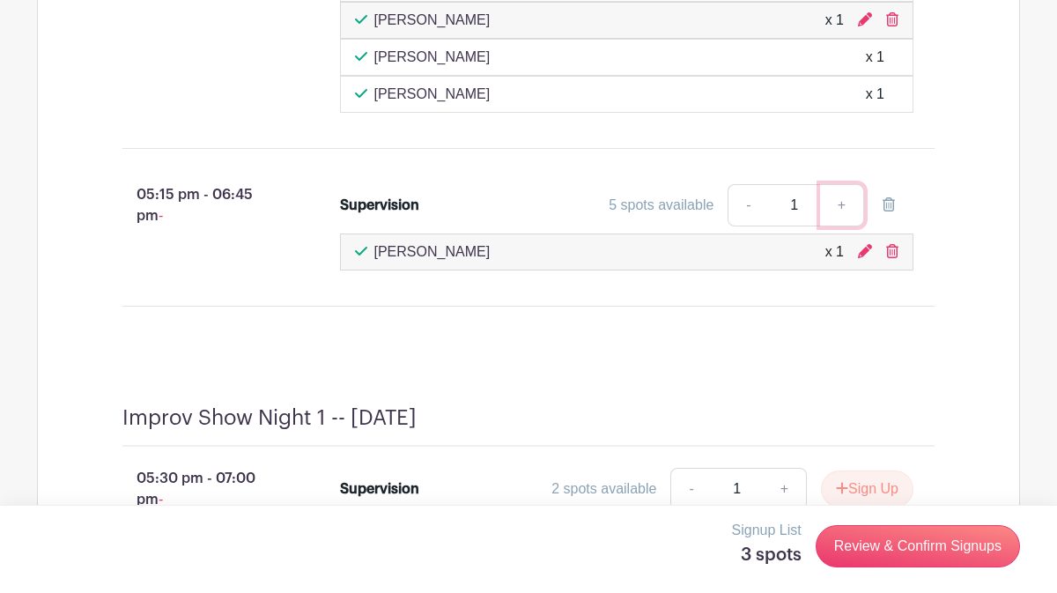
click at [836, 226] on link "+" at bounding box center [842, 205] width 44 height 42
type input "2"
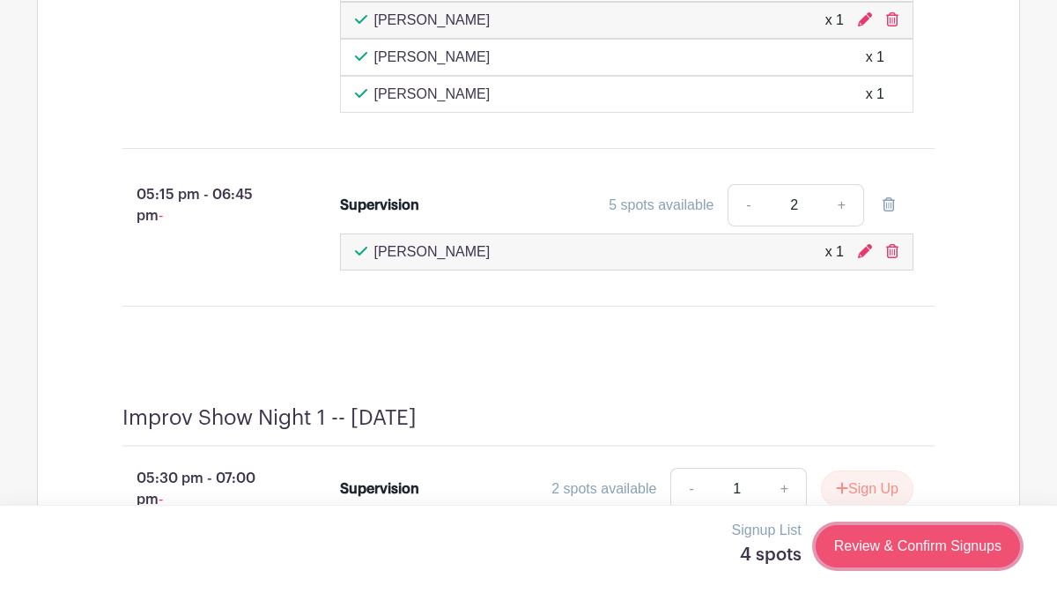
click at [919, 540] on link "Review & Confirm Signups" at bounding box center [917, 546] width 204 height 42
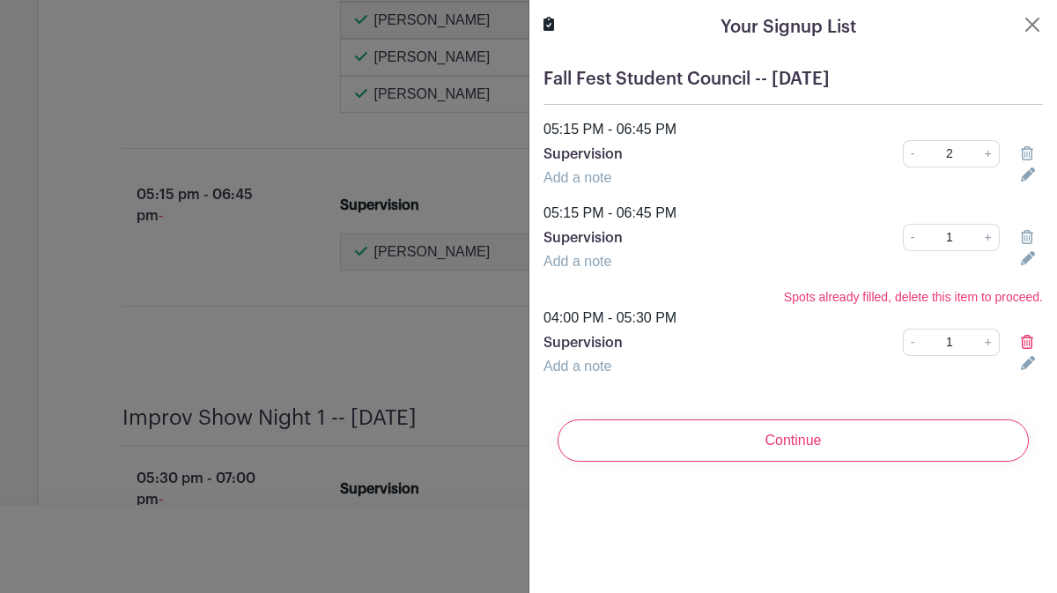
scroll to position [3192, 0]
click at [1025, 341] on icon at bounding box center [1027, 342] width 12 height 14
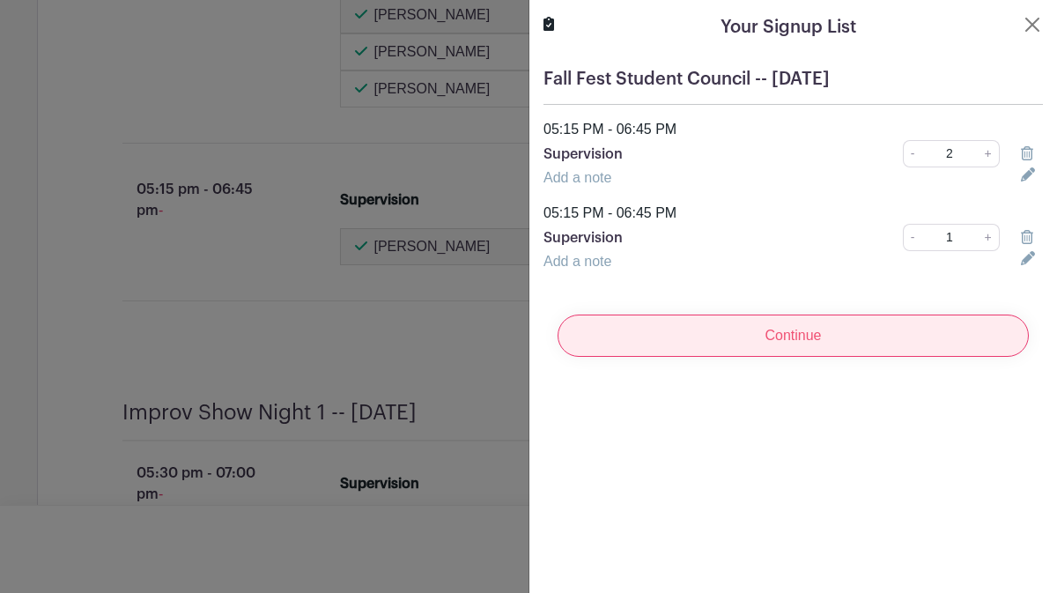
click at [852, 320] on input "Continue" at bounding box center [792, 335] width 471 height 42
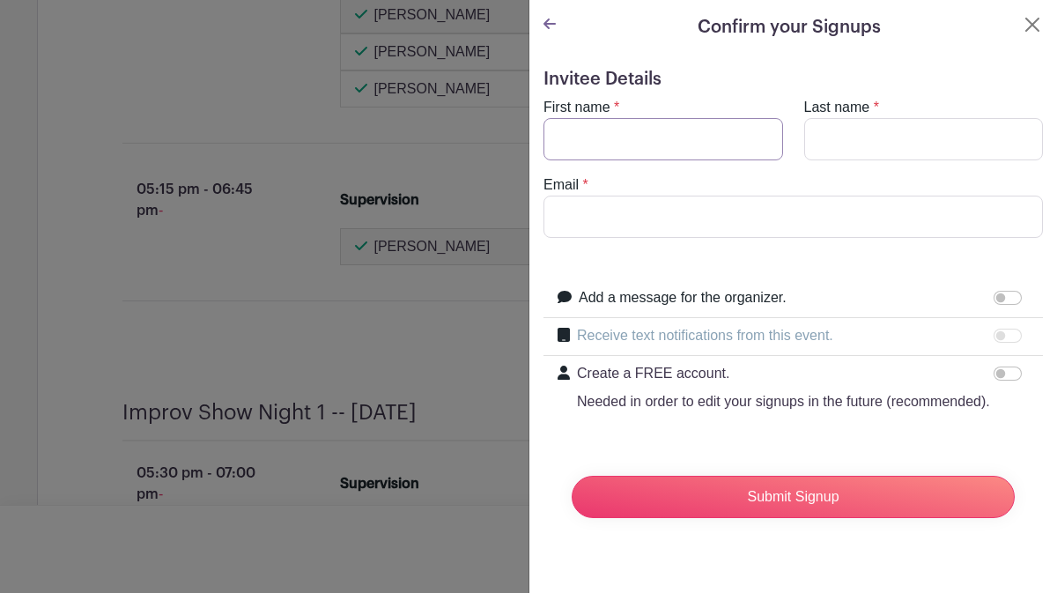
click at [701, 129] on input "First name" at bounding box center [663, 139] width 240 height 42
type input "[PERSON_NAME]"
click at [860, 147] on input "Last name" at bounding box center [924, 139] width 240 height 42
type input "[PERSON_NAME]"
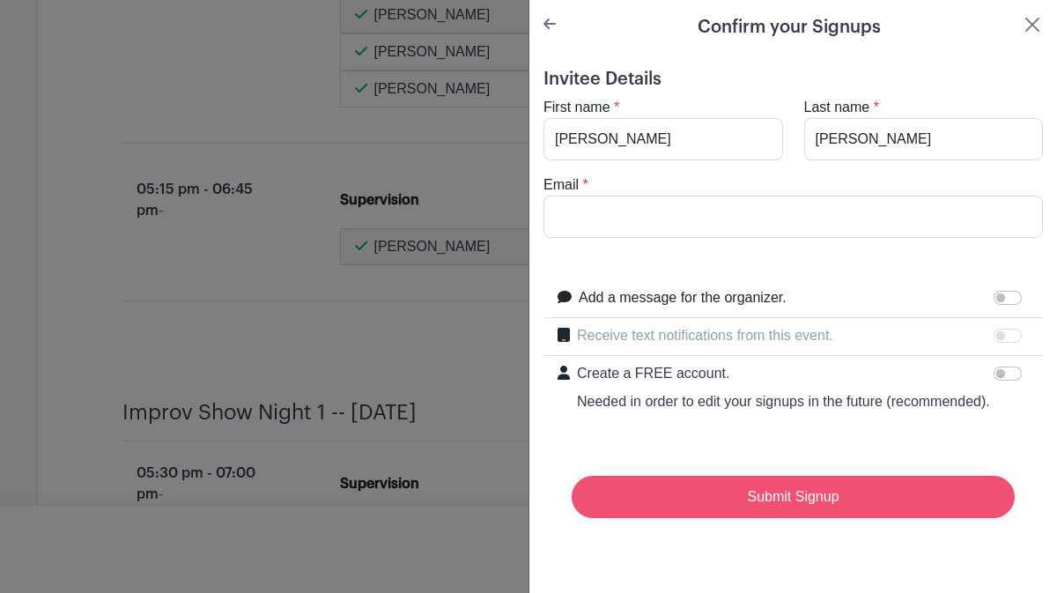
click at [809, 491] on input "Submit Signup" at bounding box center [793, 497] width 443 height 42
type input "[EMAIL_ADDRESS][DOMAIN_NAME]"
click at [877, 491] on input "Submit Signup" at bounding box center [793, 497] width 443 height 42
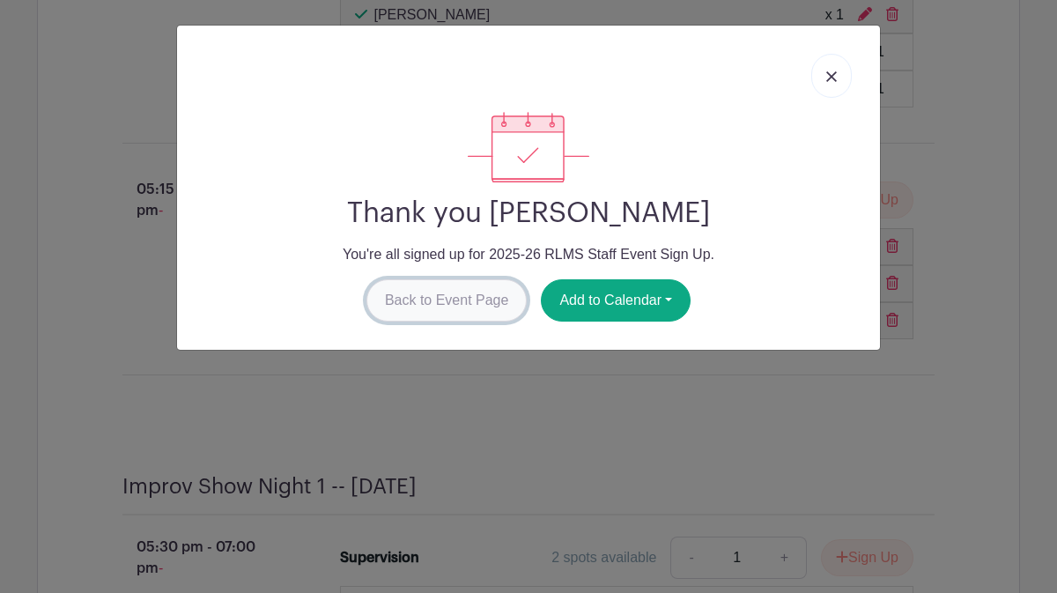
click at [429, 305] on link "Back to Event Page" at bounding box center [446, 300] width 161 height 42
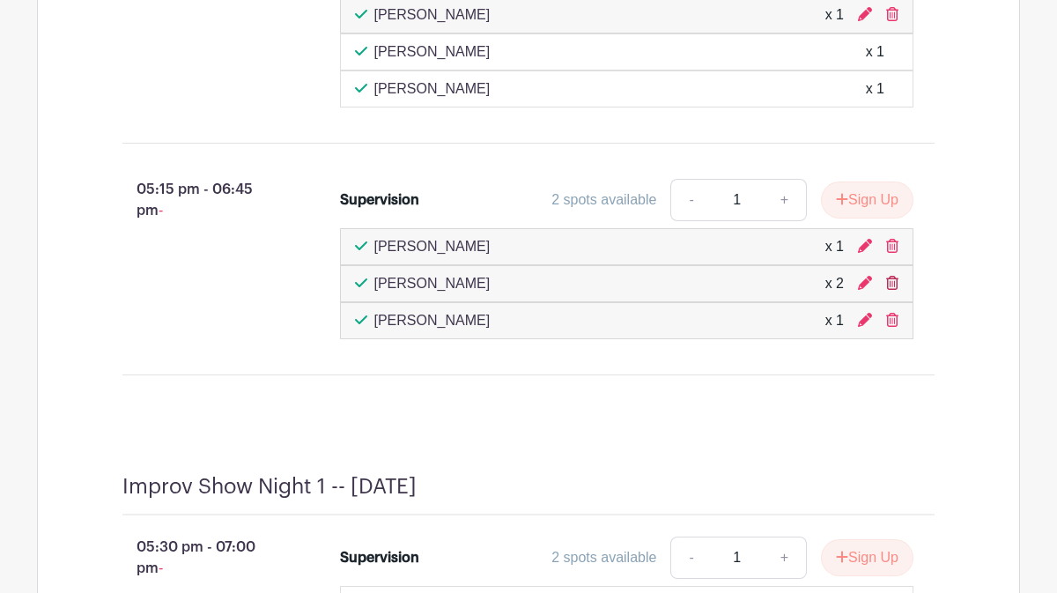
click at [891, 290] on icon at bounding box center [892, 283] width 12 height 14
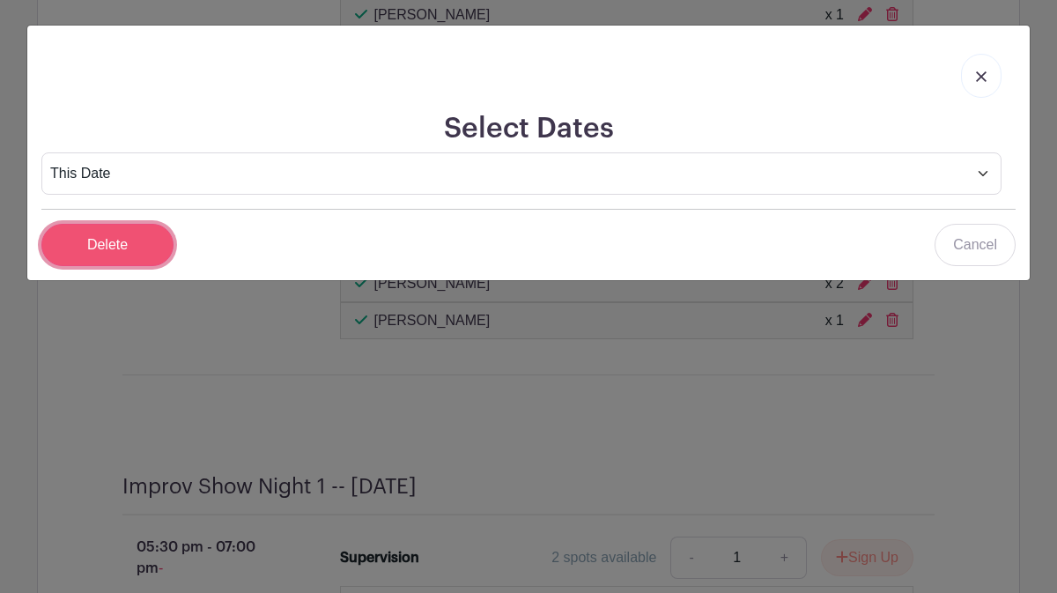
click at [131, 241] on input "Delete" at bounding box center [107, 245] width 132 height 42
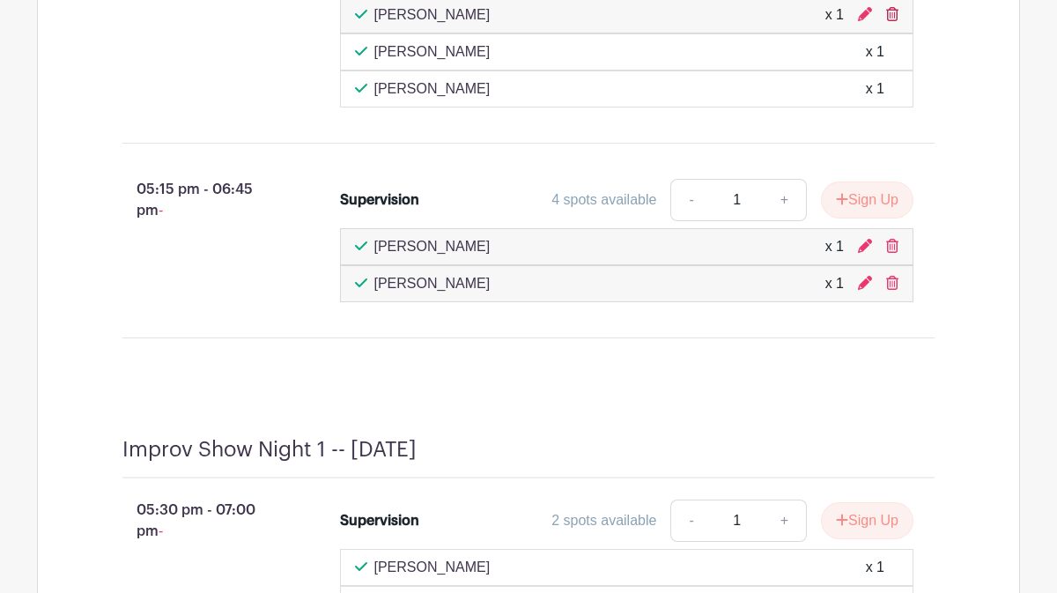
click at [889, 21] on icon at bounding box center [892, 14] width 12 height 14
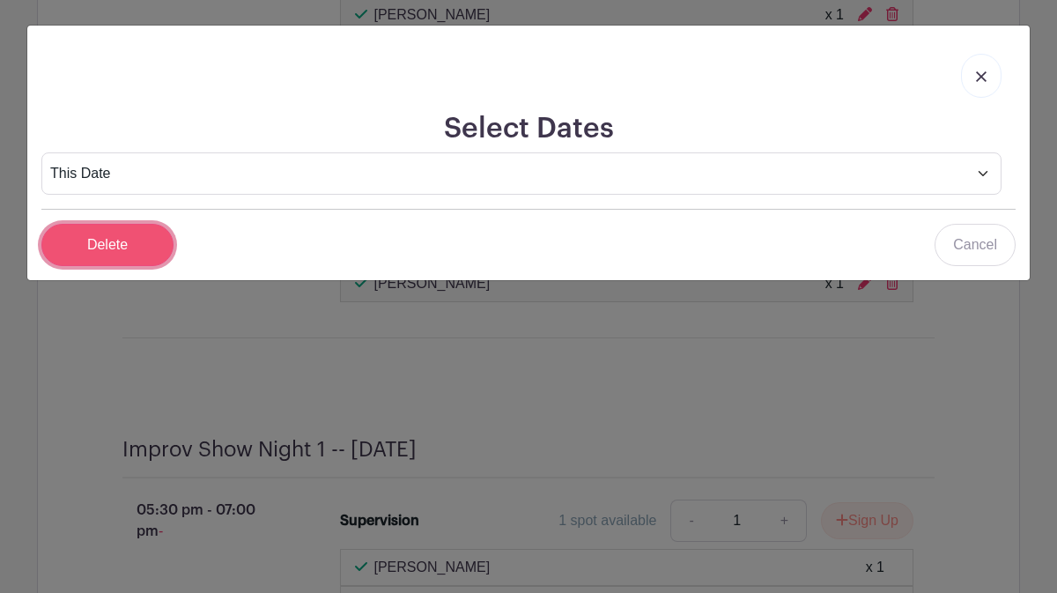
click at [142, 240] on input "Delete" at bounding box center [107, 245] width 132 height 42
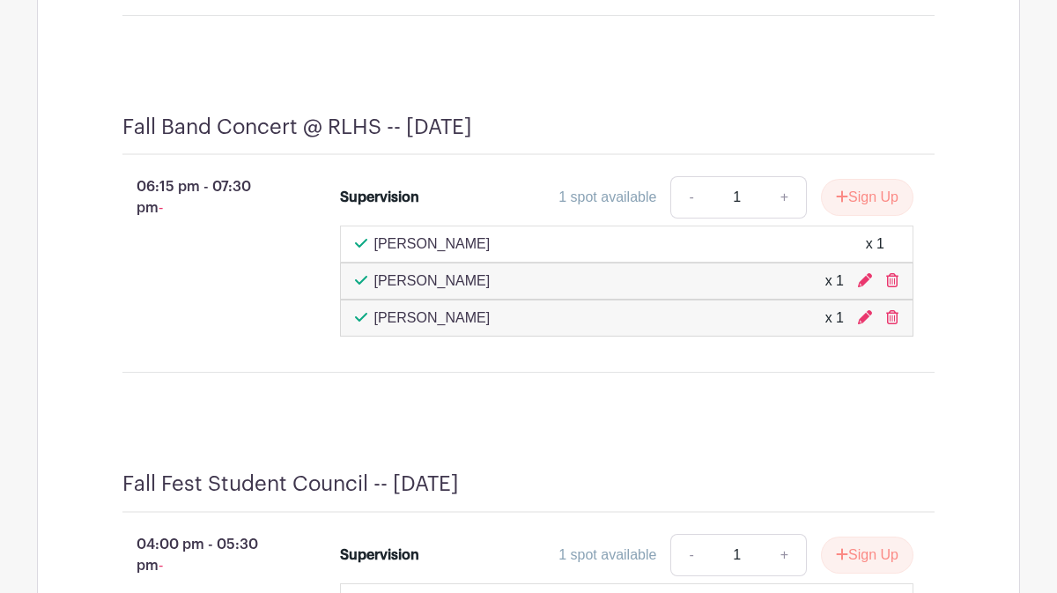
scroll to position [2540, 0]
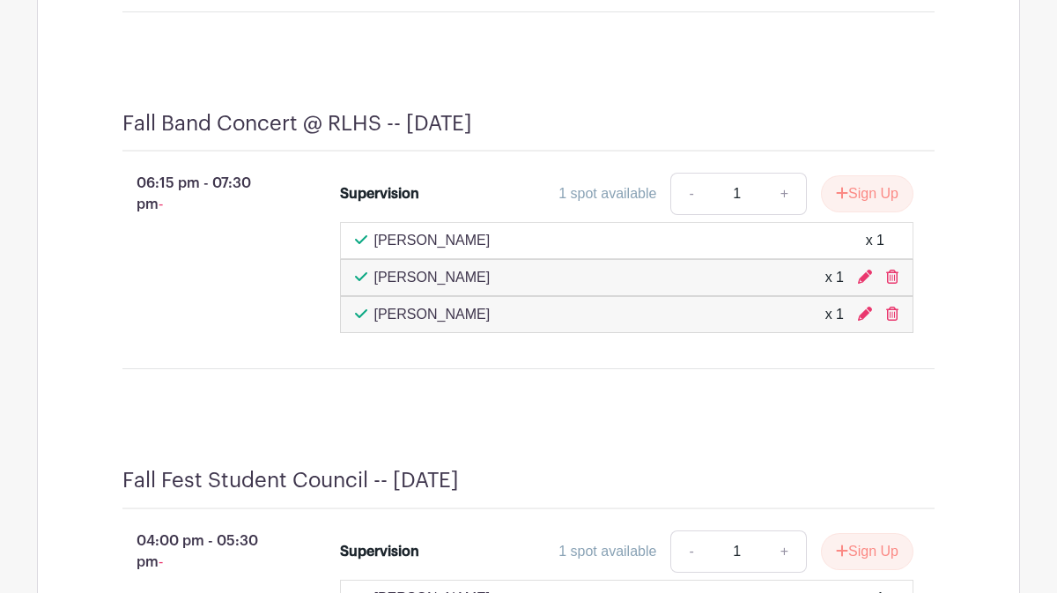
click at [741, 325] on div "[PERSON_NAME] x 1" at bounding box center [627, 314] width 544 height 21
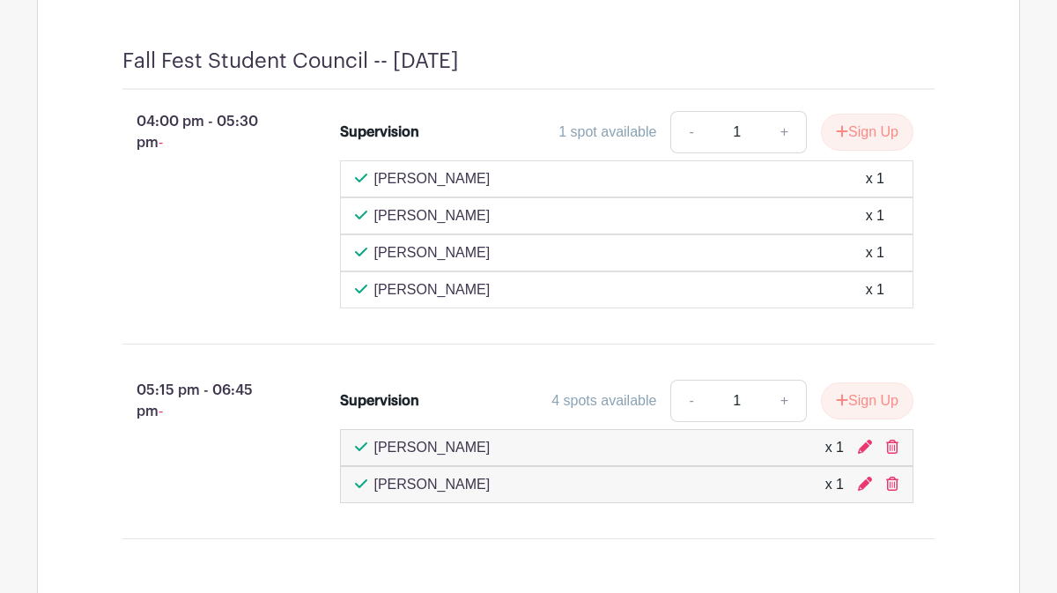
scroll to position [2991, 0]
